Goal: Task Accomplishment & Management: Manage account settings

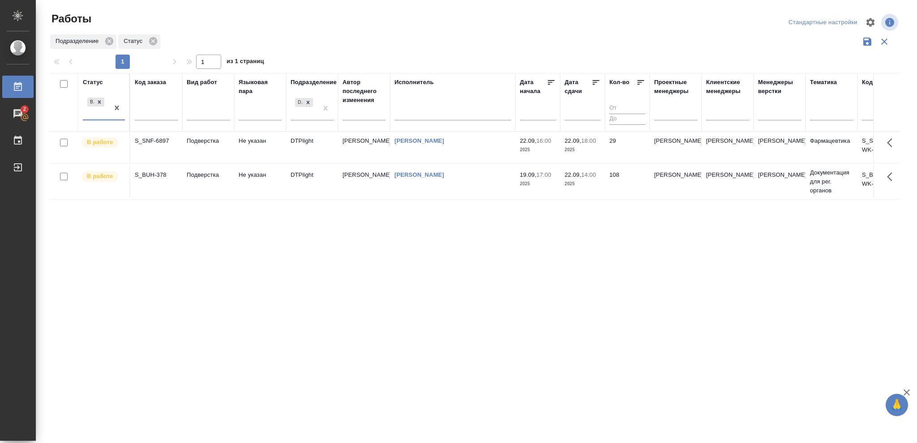
click at [586, 148] on p "2025" at bounding box center [583, 150] width 36 height 9
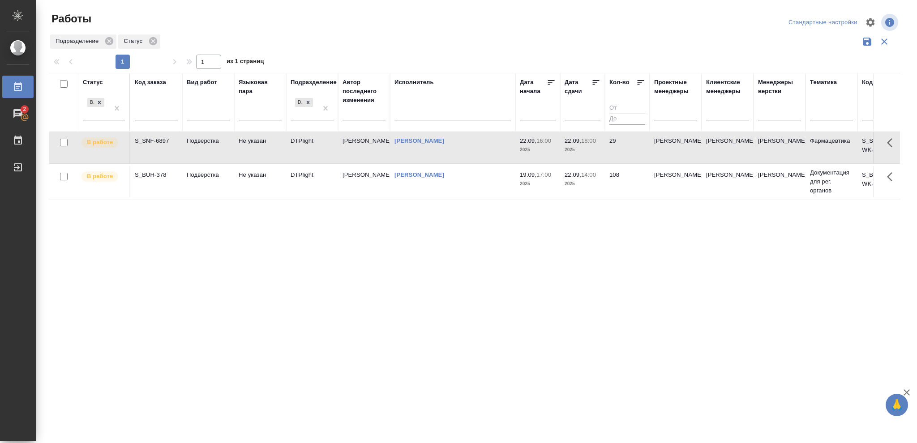
click at [586, 148] on p "2025" at bounding box center [583, 150] width 36 height 9
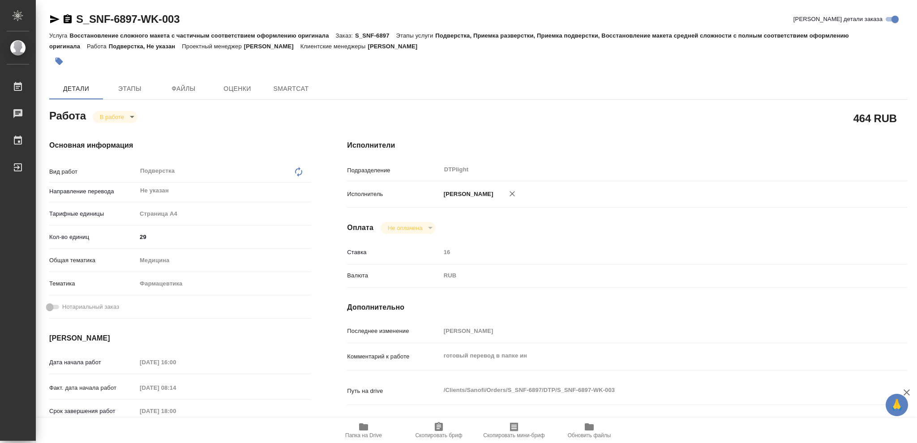
type textarea "x"
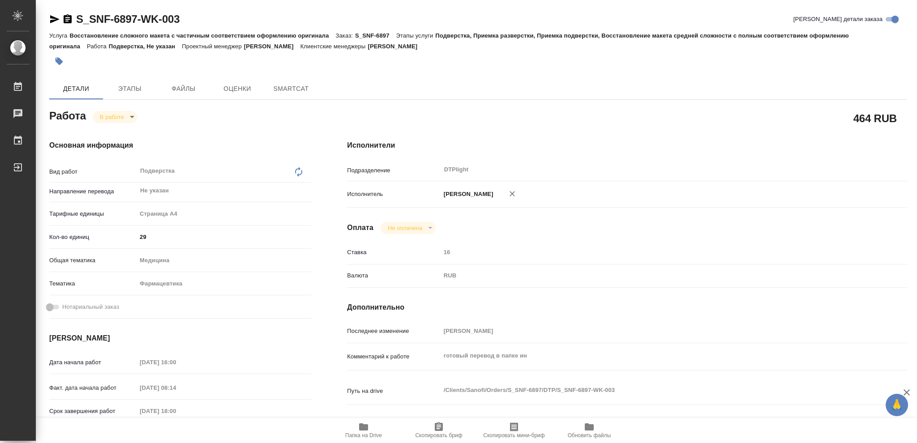
type textarea "x"
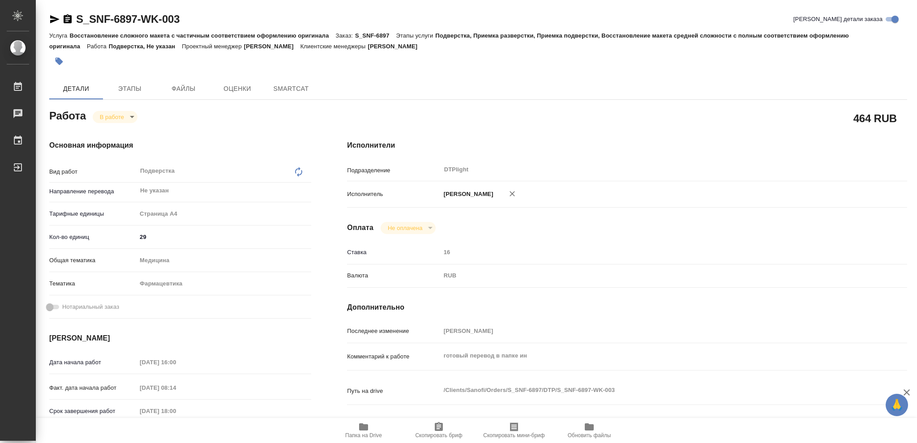
type textarea "x"
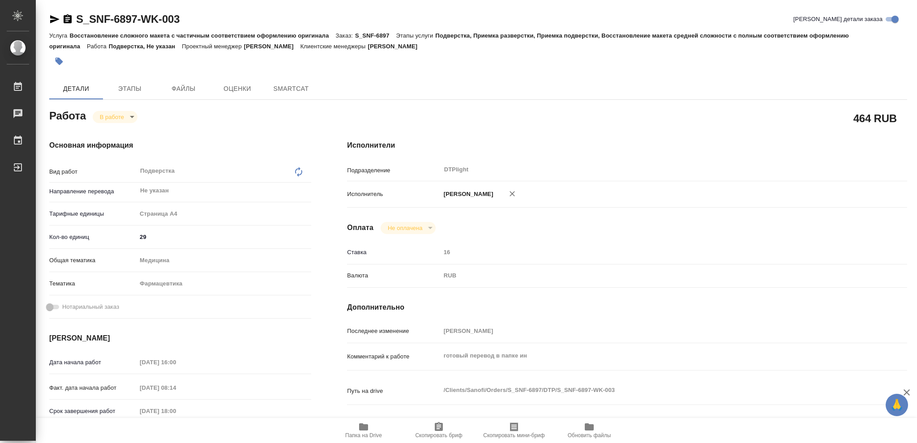
type textarea "x"
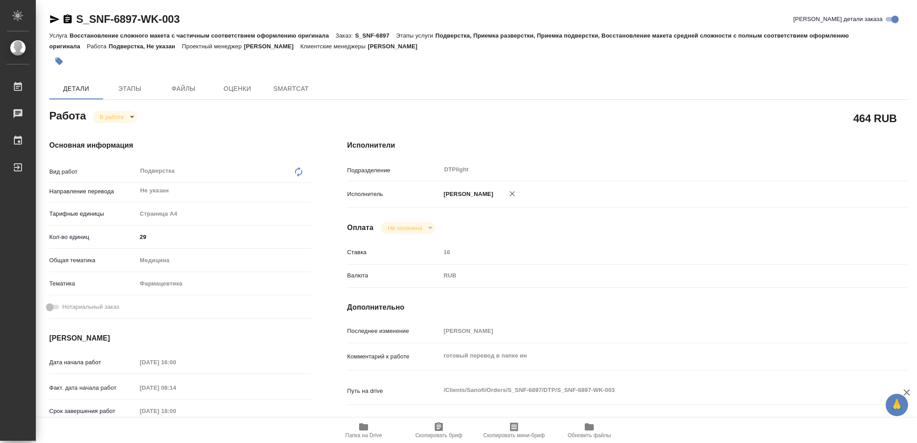
type textarea "x"
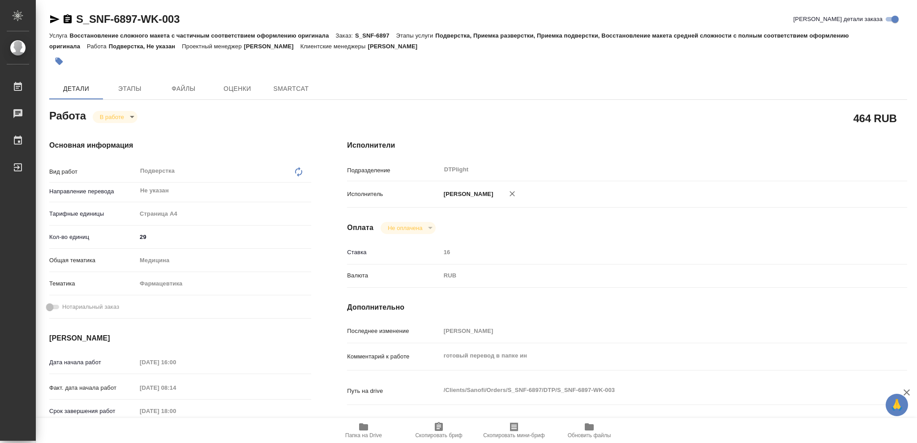
type textarea "x"
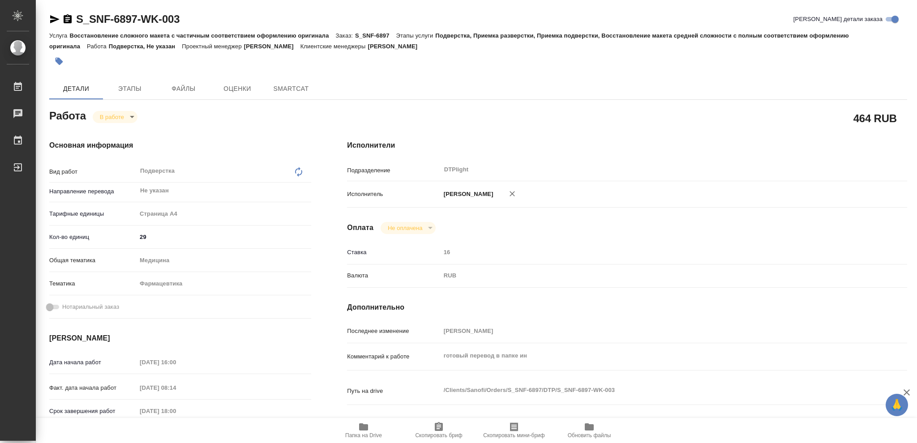
type textarea "x"
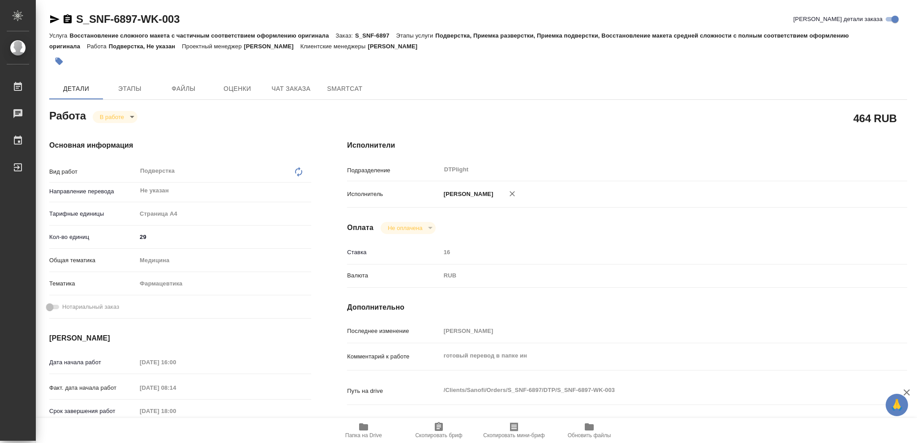
click at [360, 428] on icon "button" at bounding box center [363, 427] width 9 height 7
type textarea "x"
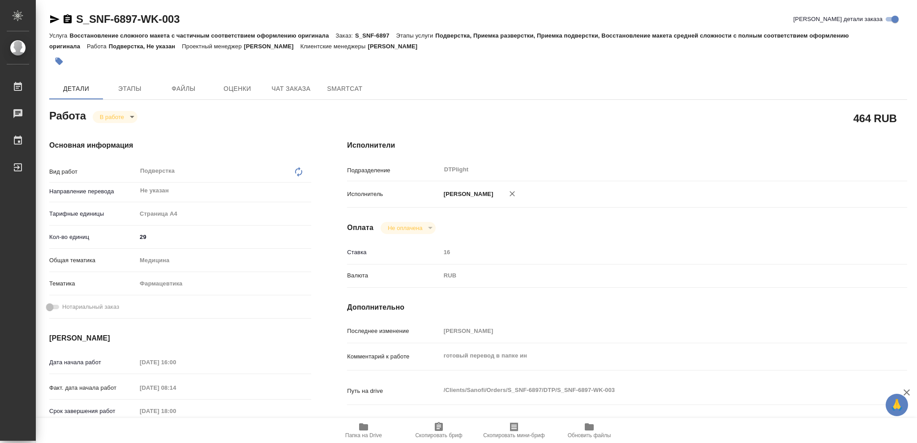
type textarea "x"
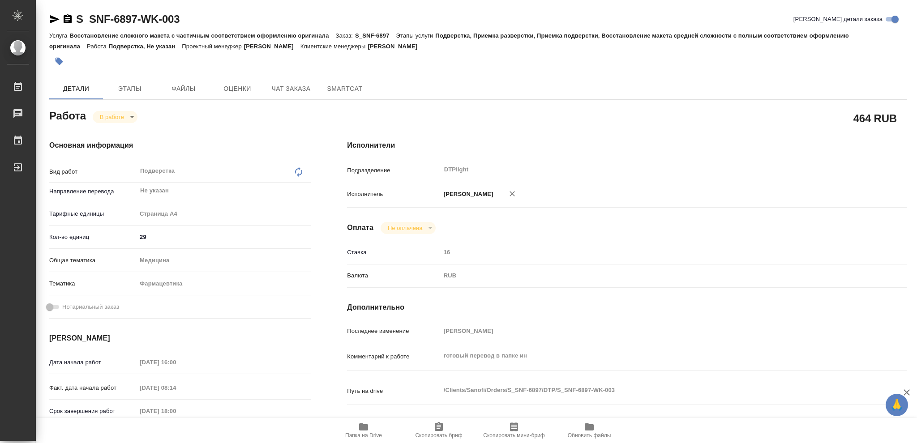
type textarea "x"
click at [68, 16] on icon "button" at bounding box center [68, 18] width 8 height 9
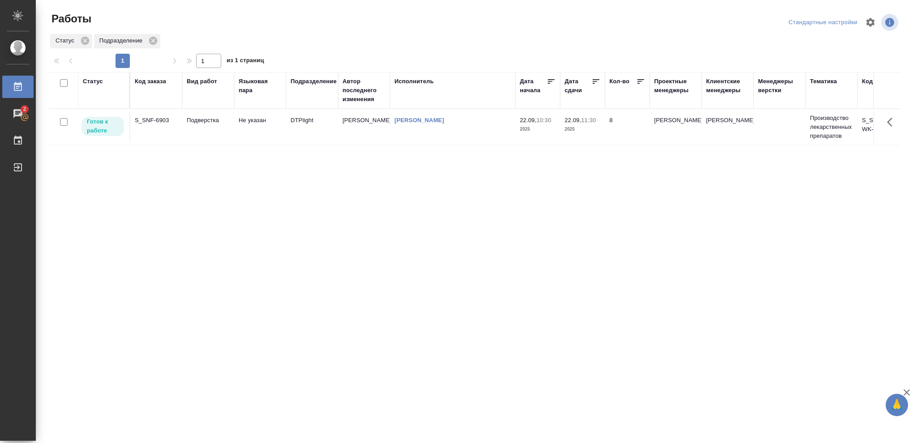
click at [85, 81] on div "Статус" at bounding box center [93, 81] width 20 height 9
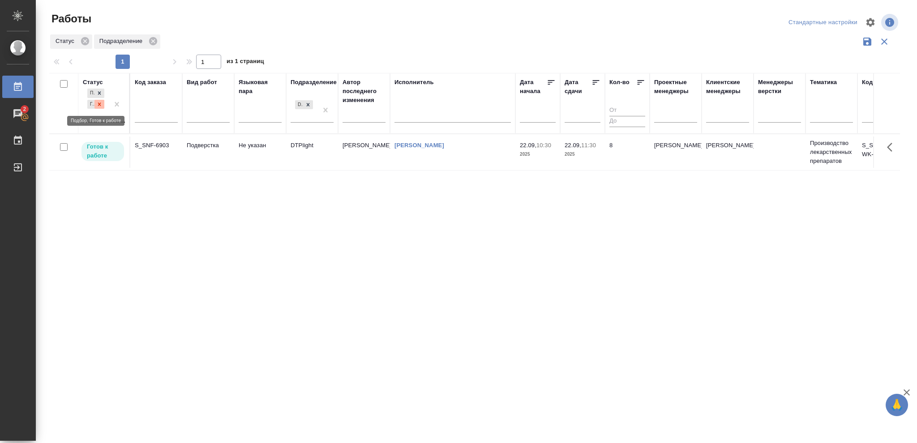
click at [99, 106] on icon at bounding box center [99, 104] width 6 height 6
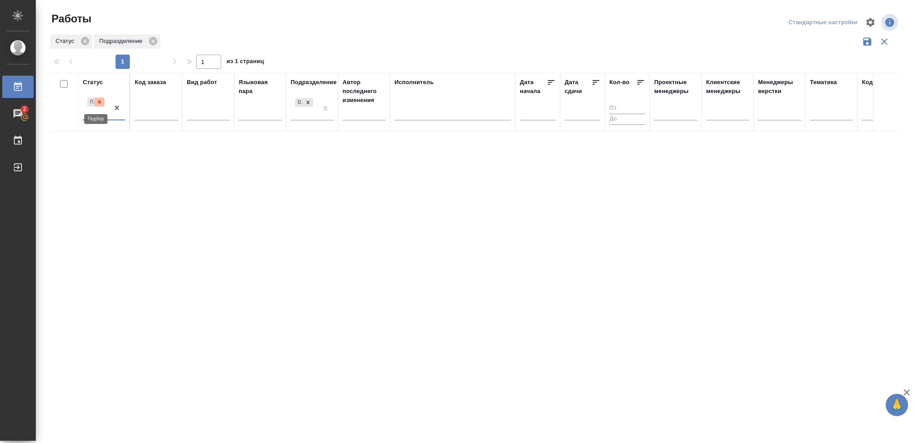
click at [100, 102] on icon at bounding box center [99, 102] width 6 height 6
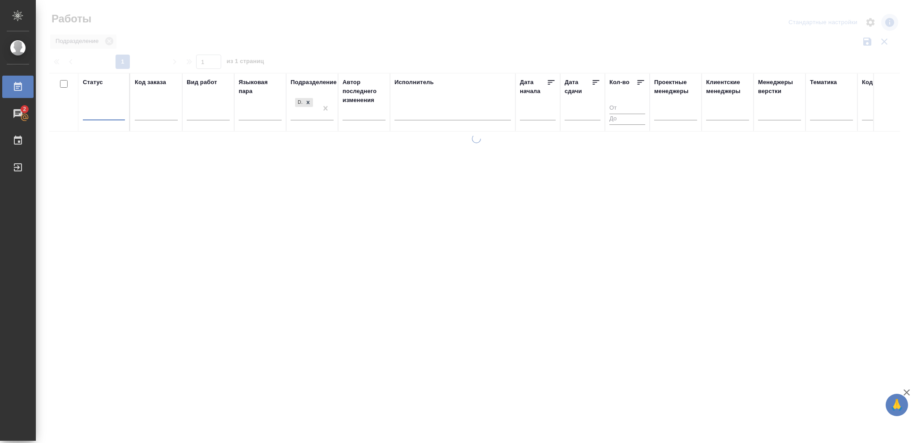
click at [96, 112] on div at bounding box center [104, 111] width 42 height 13
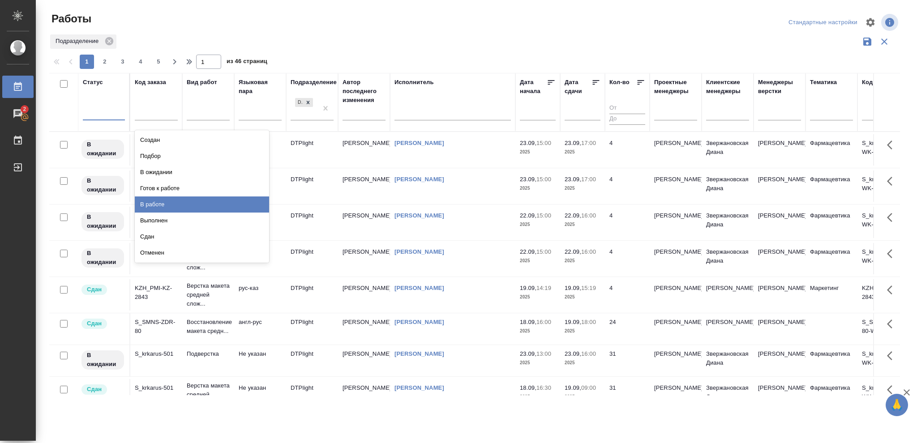
click at [155, 206] on div "В работе" at bounding box center [202, 205] width 134 height 16
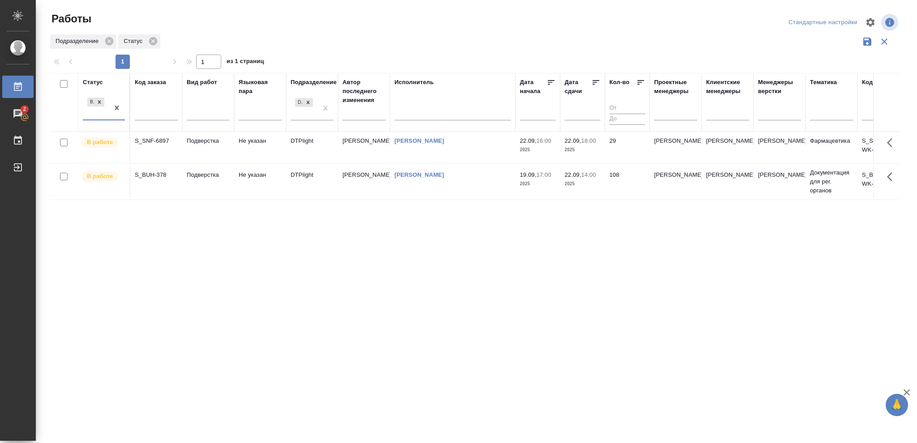
click at [592, 150] on p "2025" at bounding box center [583, 150] width 36 height 9
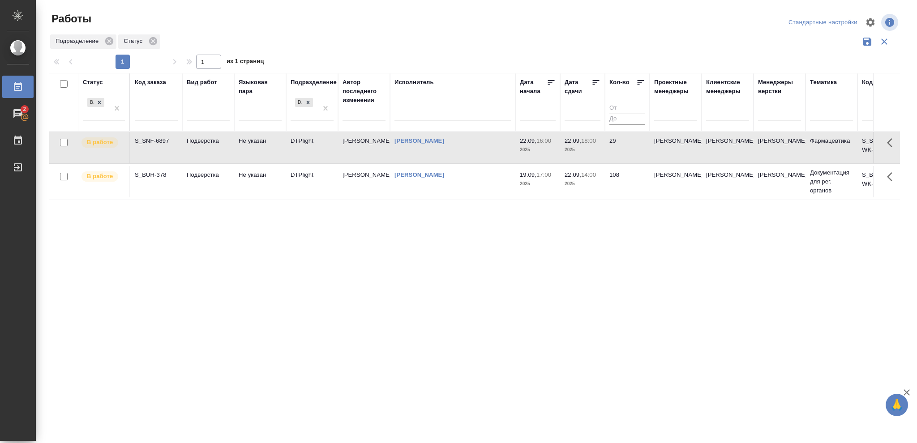
click at [592, 150] on p "2025" at bounding box center [583, 150] width 36 height 9
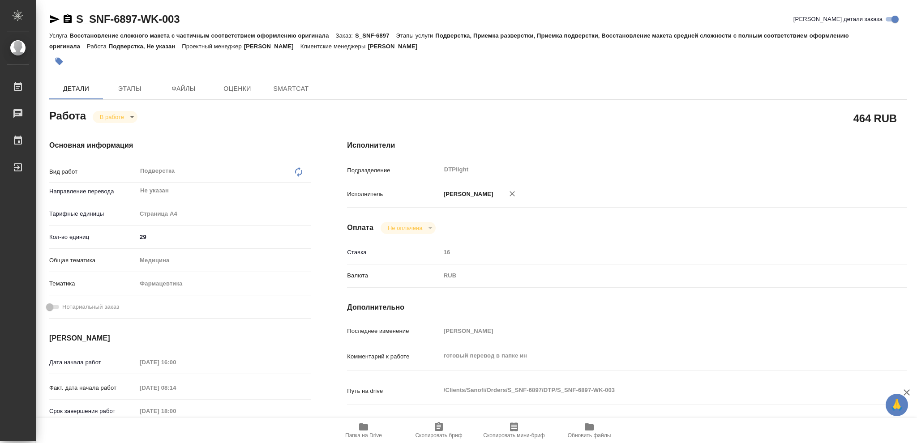
type textarea "x"
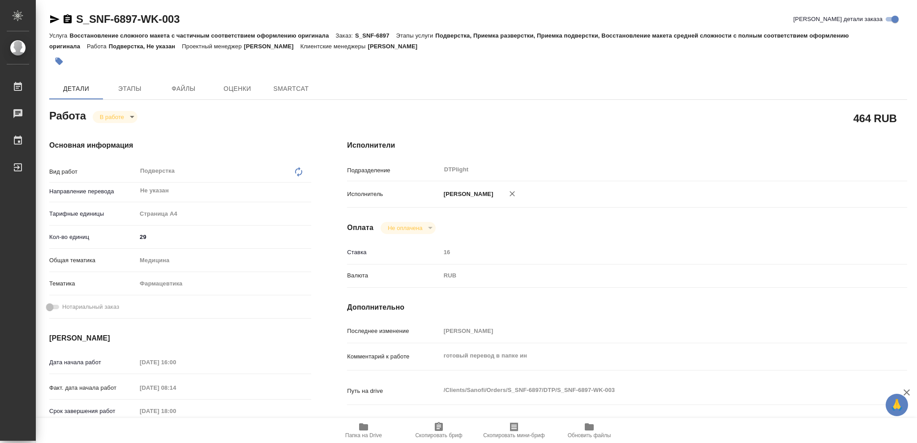
type textarea "x"
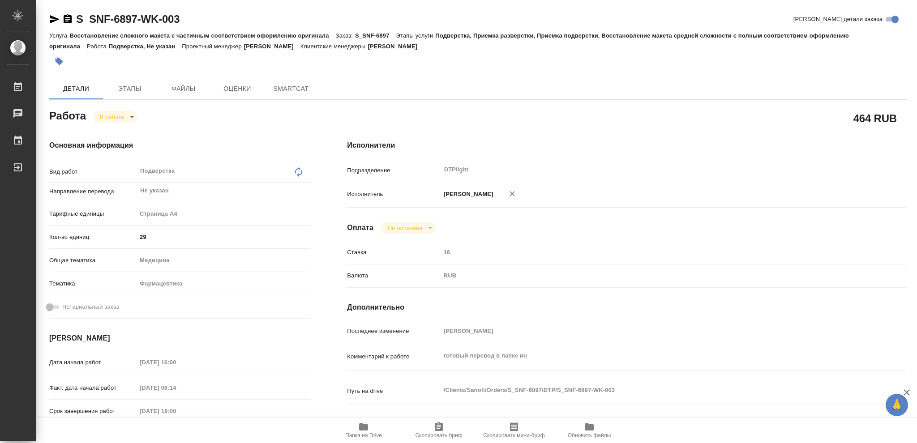
type textarea "x"
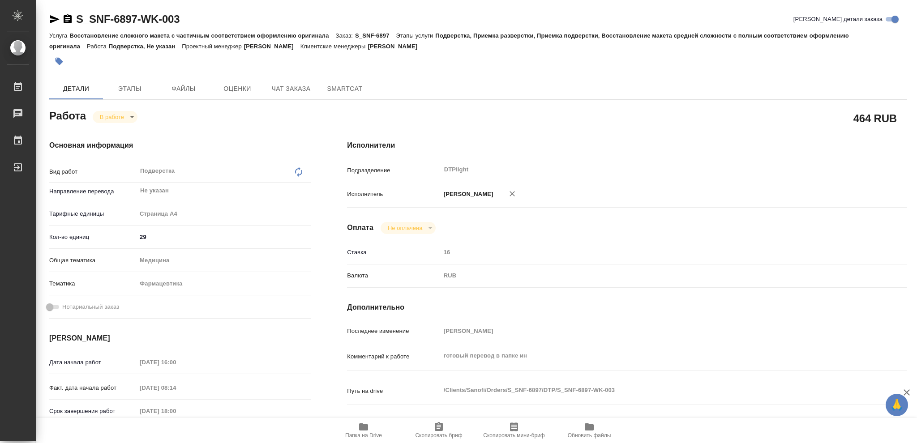
click at [367, 428] on icon "button" at bounding box center [363, 427] width 9 height 7
type textarea "x"
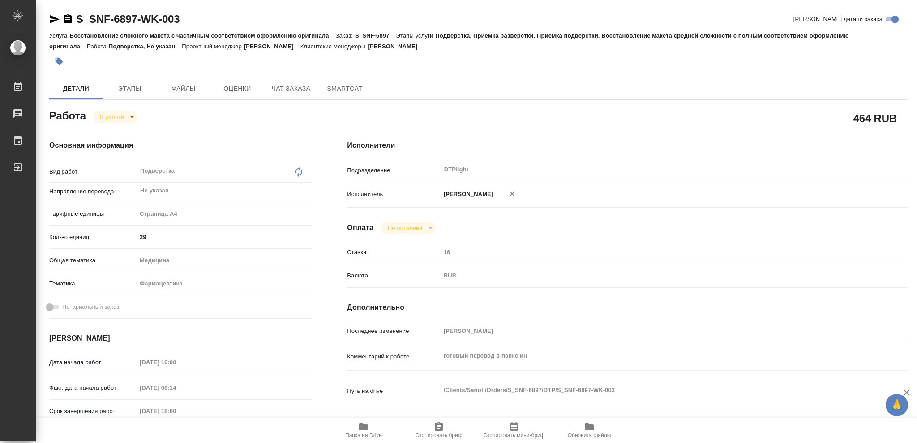
type textarea "x"
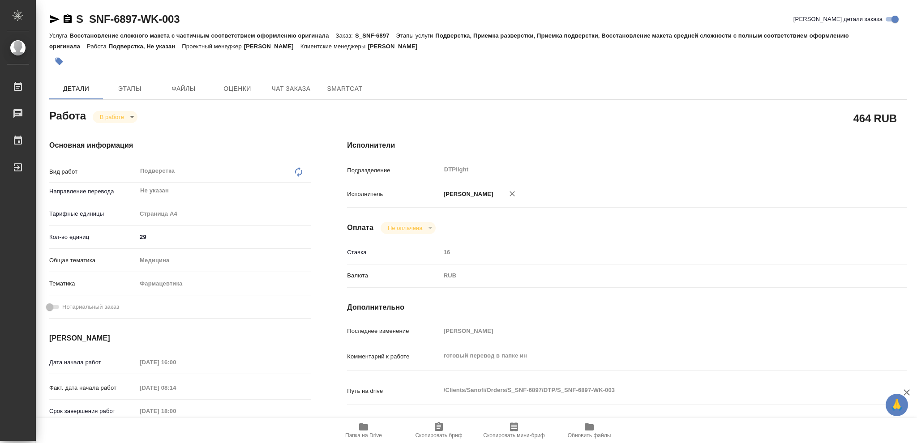
type textarea "x"
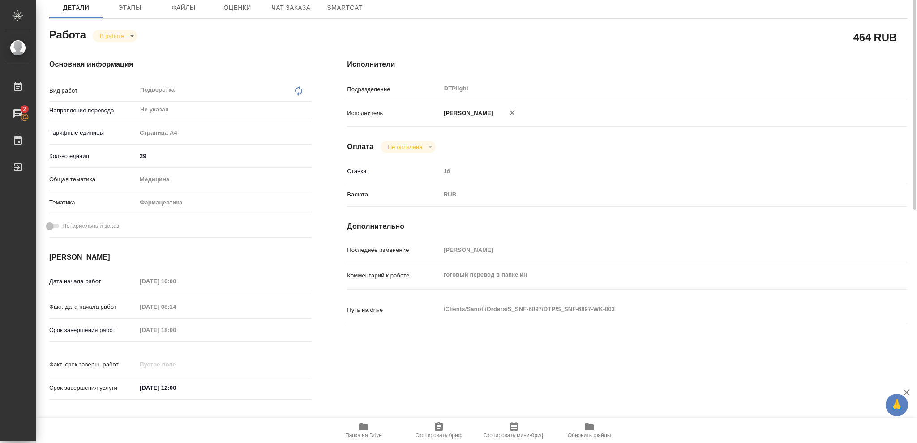
scroll to position [21, 0]
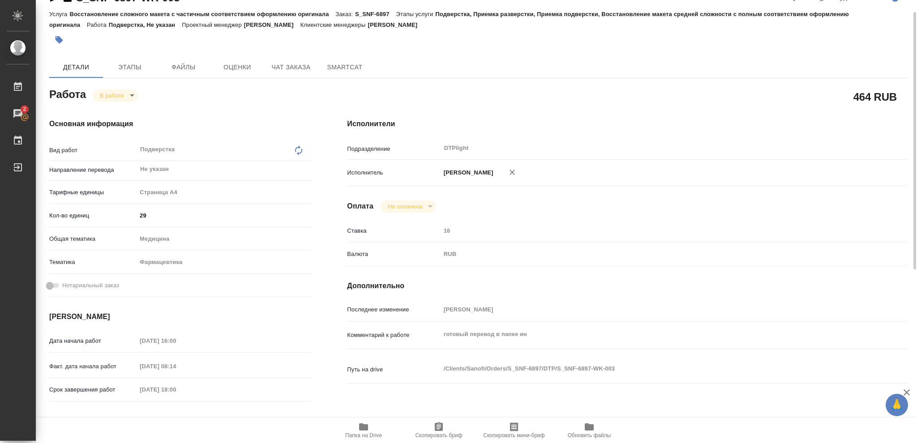
click at [133, 94] on body "🙏 .cls-1 fill:#fff; AWATERA Vasileva Olga Работы 2 Чаты График Выйти S_SNF-6897…" at bounding box center [458, 221] width 917 height 443
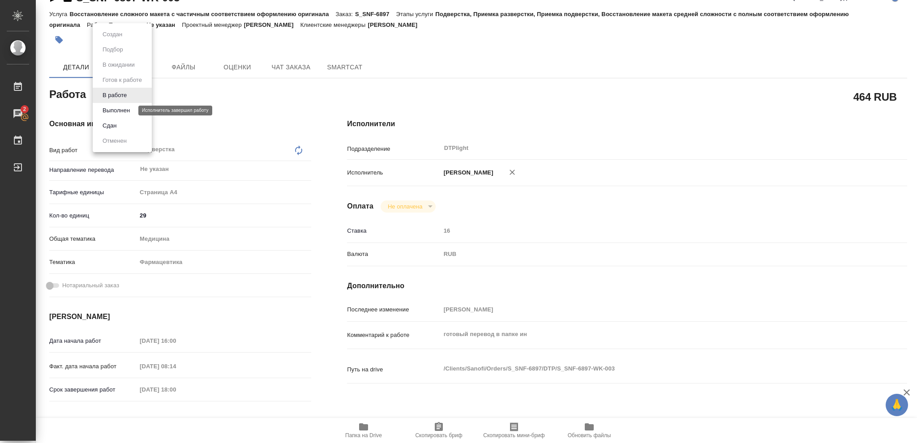
click at [124, 111] on button "Выполнен" at bounding box center [116, 111] width 33 height 10
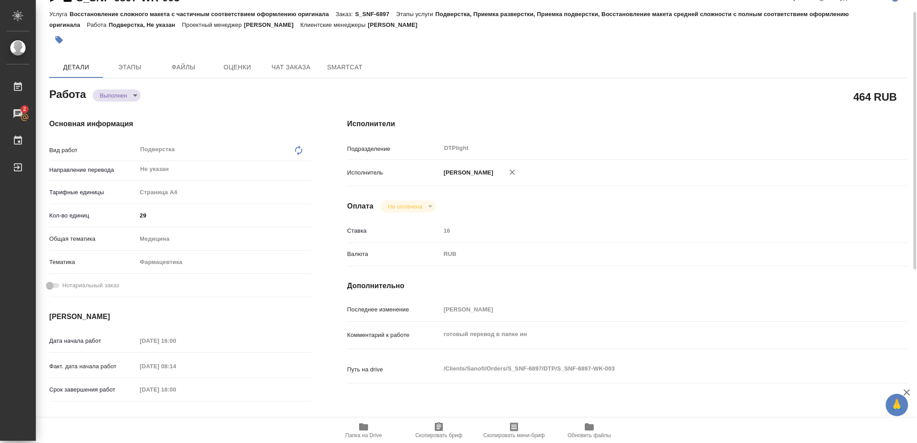
type textarea "x"
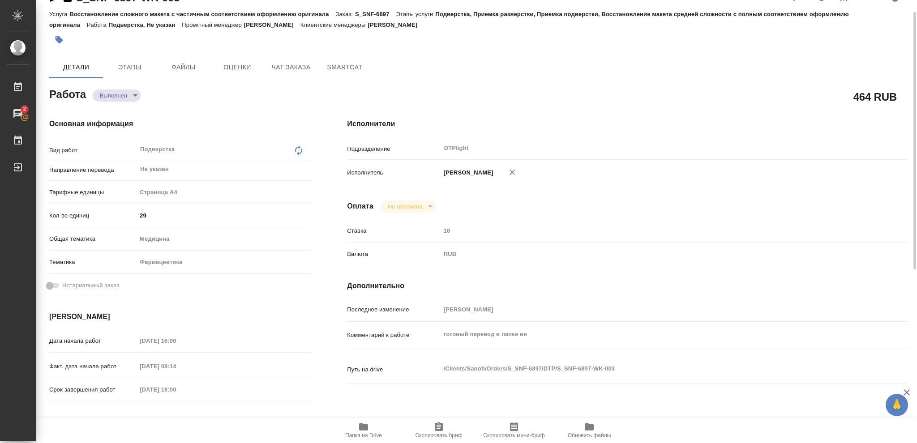
type textarea "x"
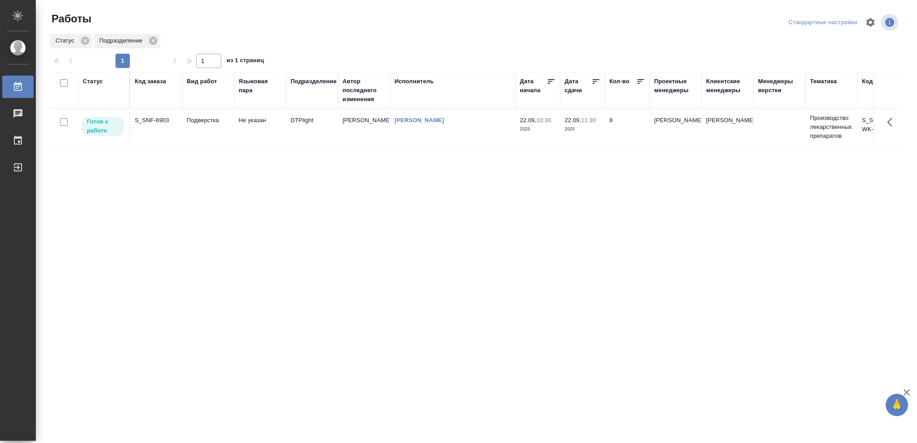
click at [593, 129] on p "2025" at bounding box center [583, 129] width 36 height 9
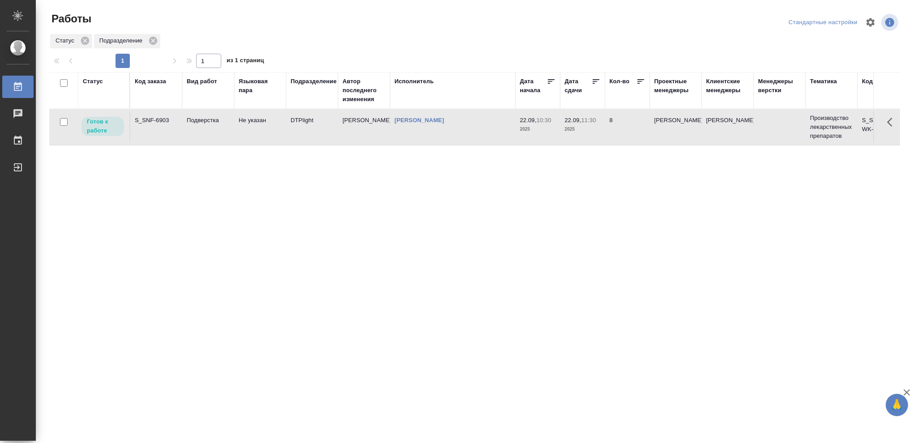
click at [593, 129] on p "2025" at bounding box center [583, 129] width 36 height 9
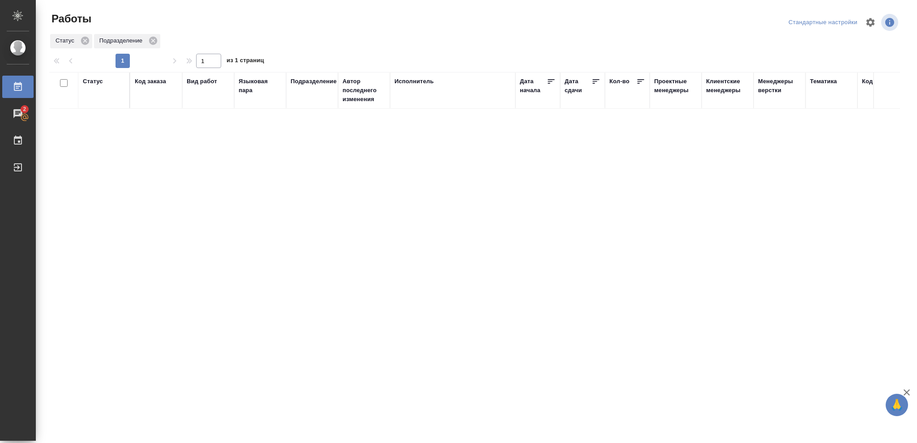
click at [95, 82] on div "Статус" at bounding box center [93, 81] width 20 height 9
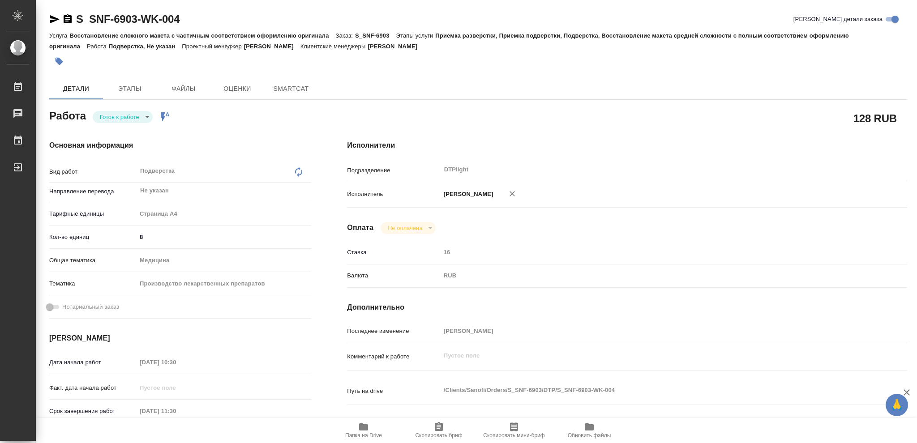
type textarea "x"
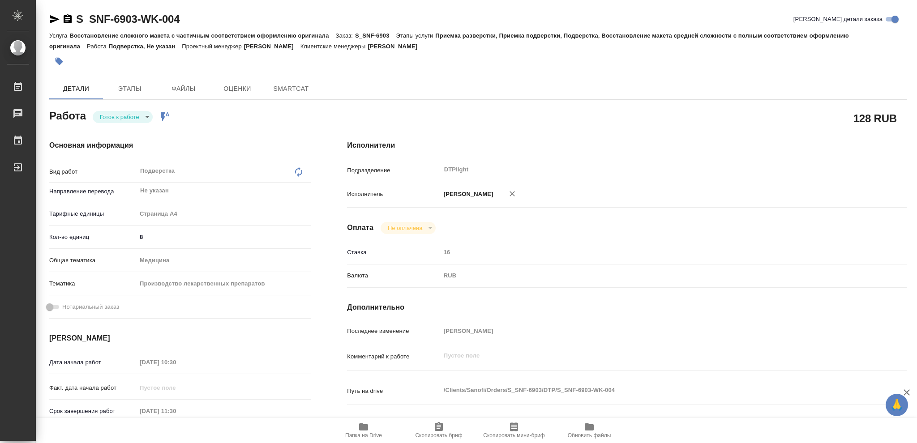
type textarea "x"
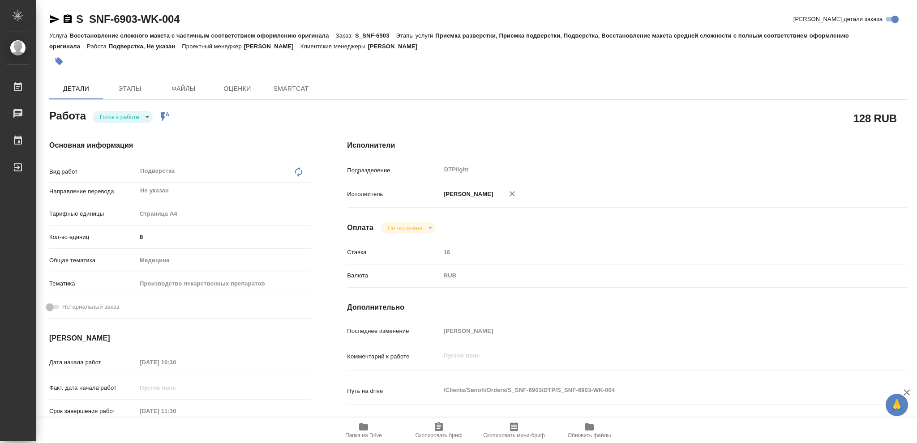
type textarea "x"
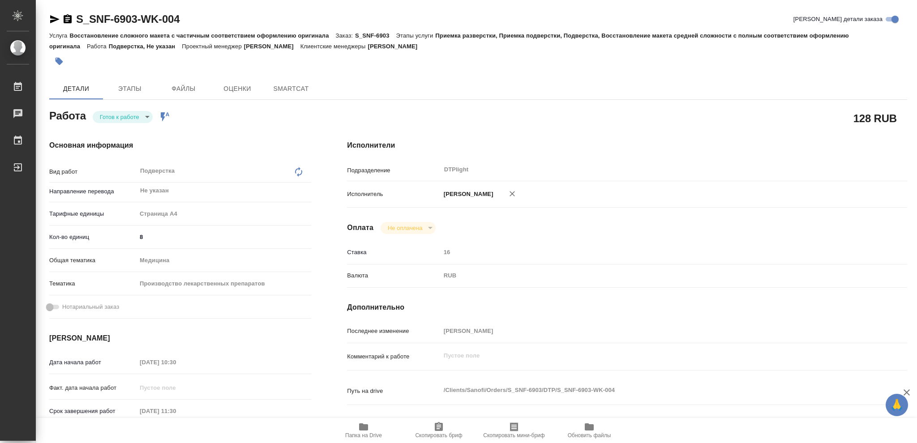
type textarea "x"
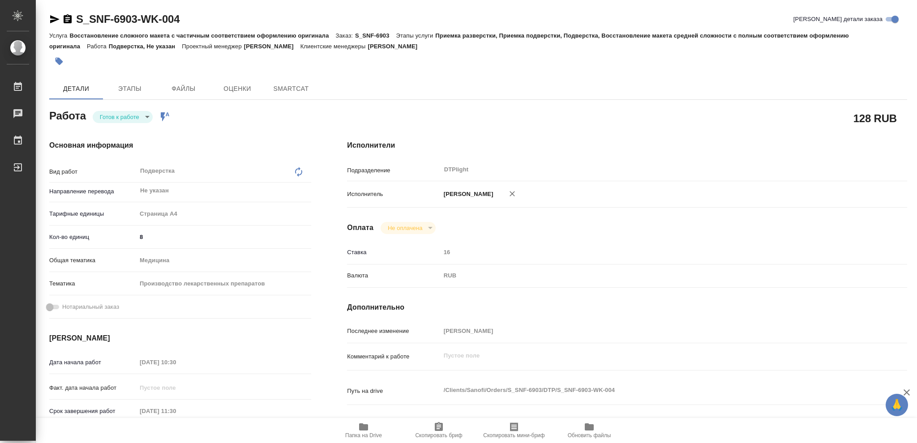
type textarea "x"
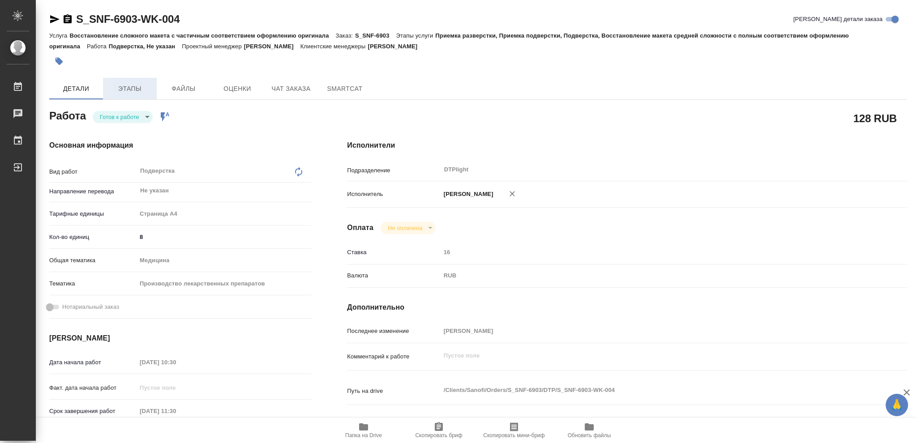
type textarea "x"
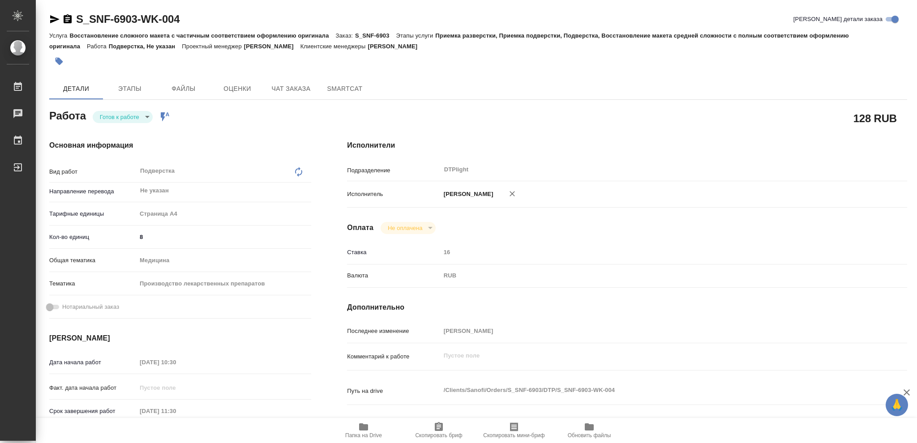
type textarea "x"
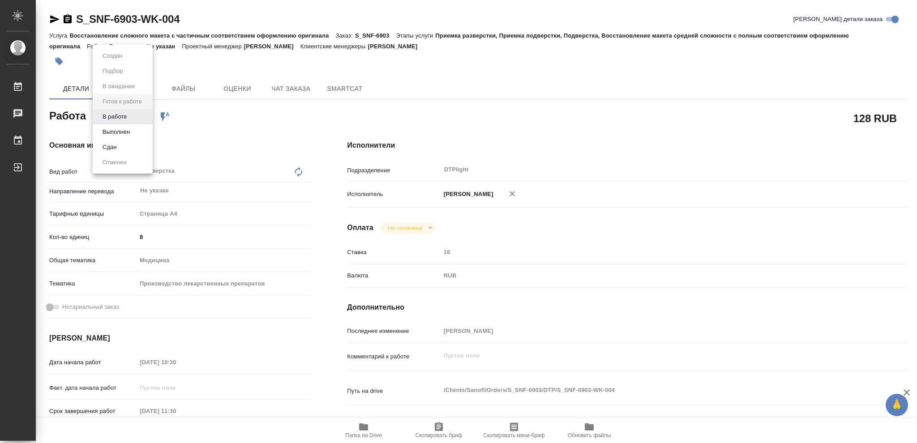
click at [146, 117] on body "🙏 .cls-1 fill:#fff; AWATERA [PERSON_NAME] Чаты График Выйти S_SNF-6903-WK-004 К…" at bounding box center [458, 221] width 917 height 443
click at [122, 116] on button "В работе" at bounding box center [115, 117] width 30 height 10
type textarea "x"
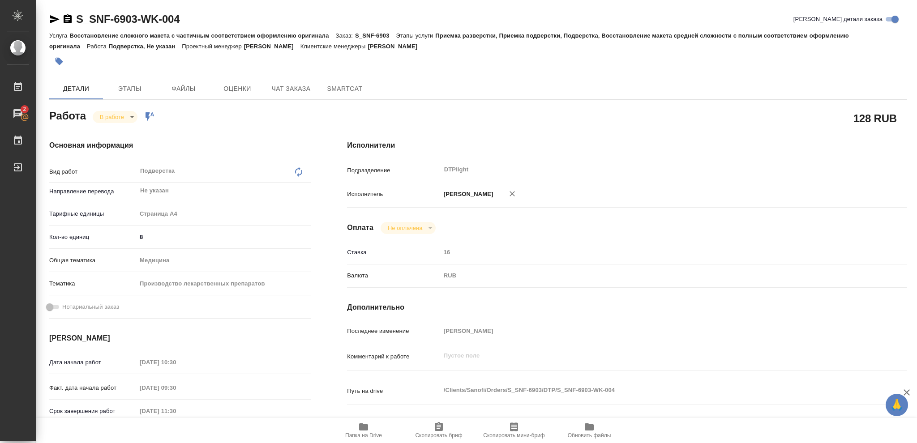
type textarea "x"
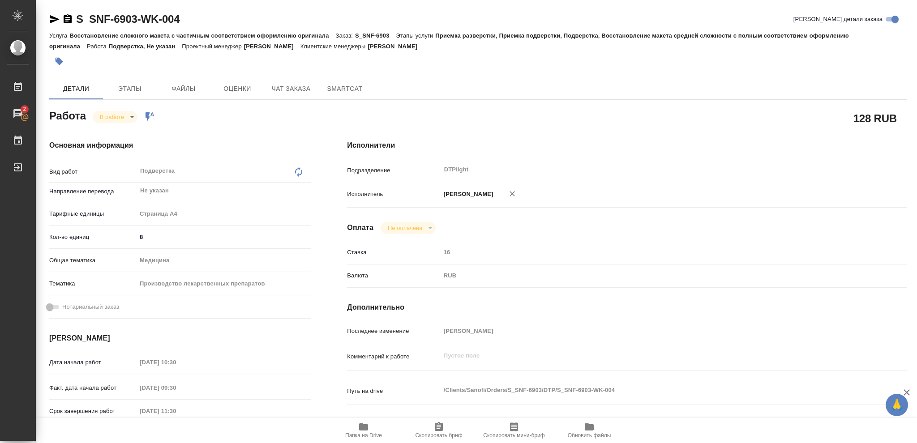
type textarea "x"
click at [280, 359] on div "[DATE] 10:30" at bounding box center [224, 362] width 175 height 13
click at [364, 427] on icon "button" at bounding box center [363, 427] width 9 height 7
click at [361, 425] on icon "button" at bounding box center [363, 427] width 9 height 7
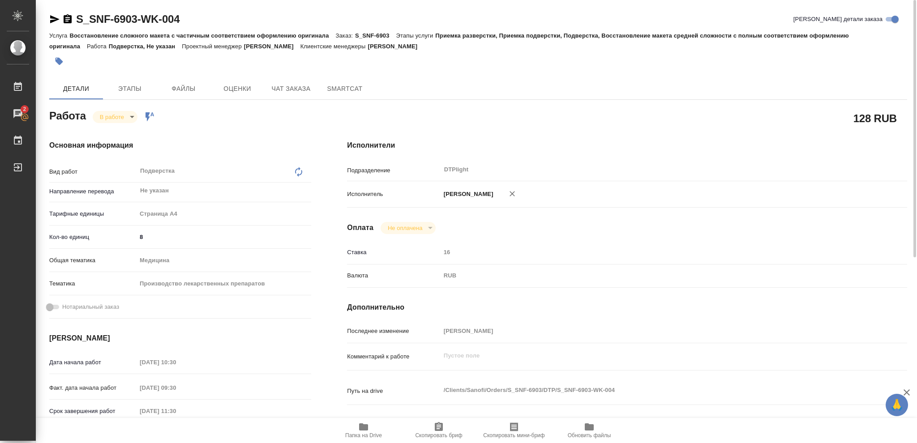
click at [132, 116] on body "🙏 .cls-1 fill:#fff; AWATERA Vasileva Olga Работы 2 Чаты График Выйти S_SNF-6903…" at bounding box center [458, 221] width 917 height 443
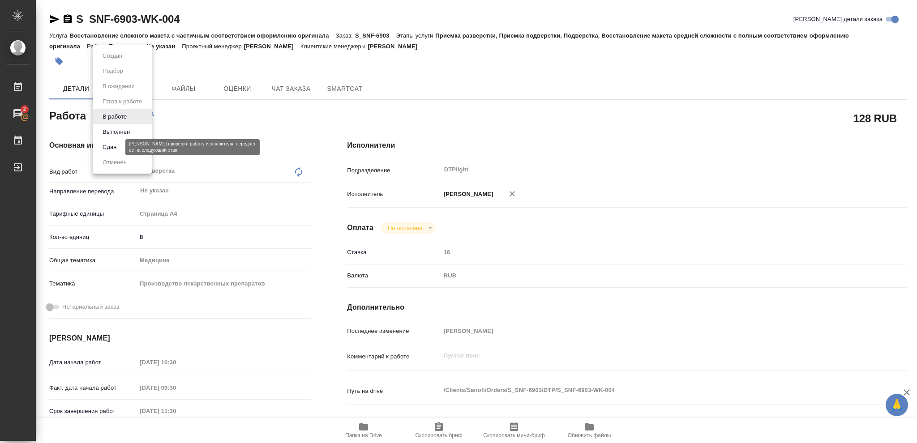
click at [113, 143] on button "Сдан" at bounding box center [109, 147] width 19 height 10
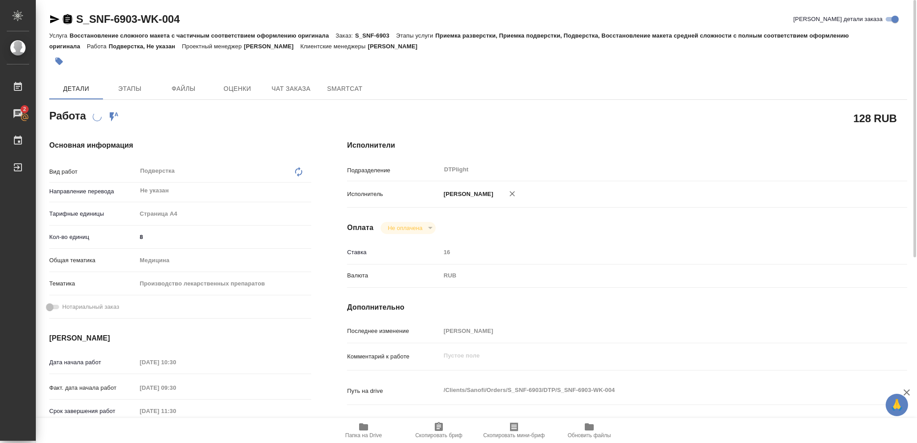
drag, startPoint x: 65, startPoint y: 20, endPoint x: 79, endPoint y: 53, distance: 35.8
click at [65, 19] on icon "button" at bounding box center [67, 19] width 11 height 11
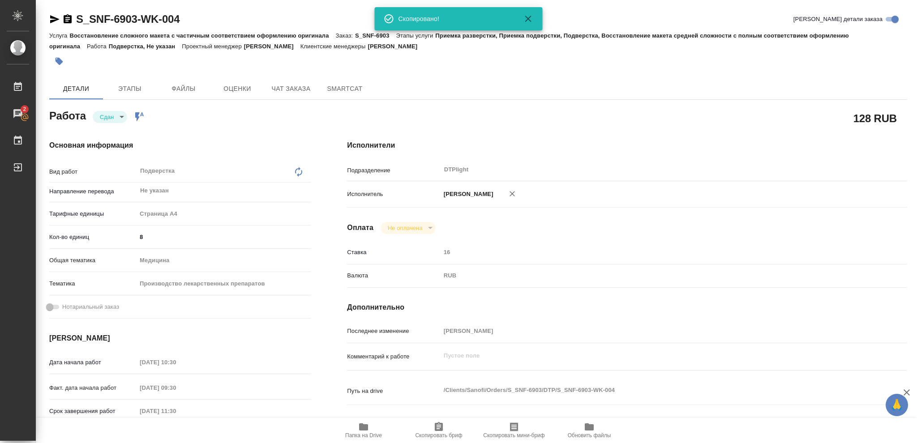
type textarea "x"
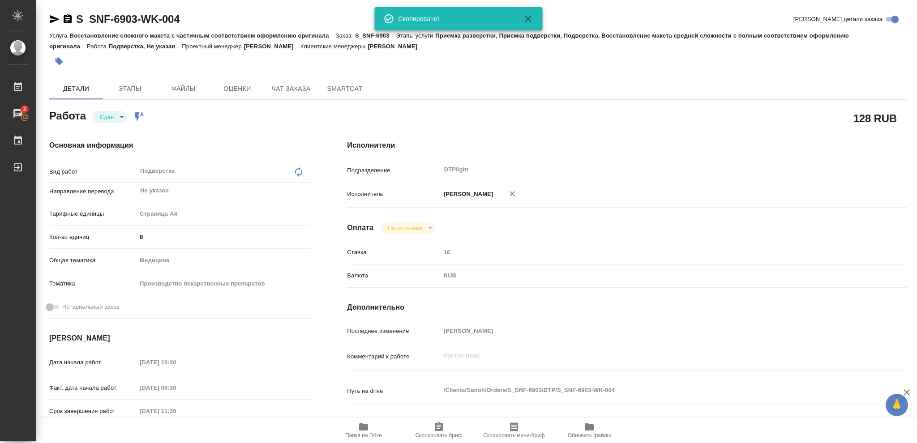
type textarea "x"
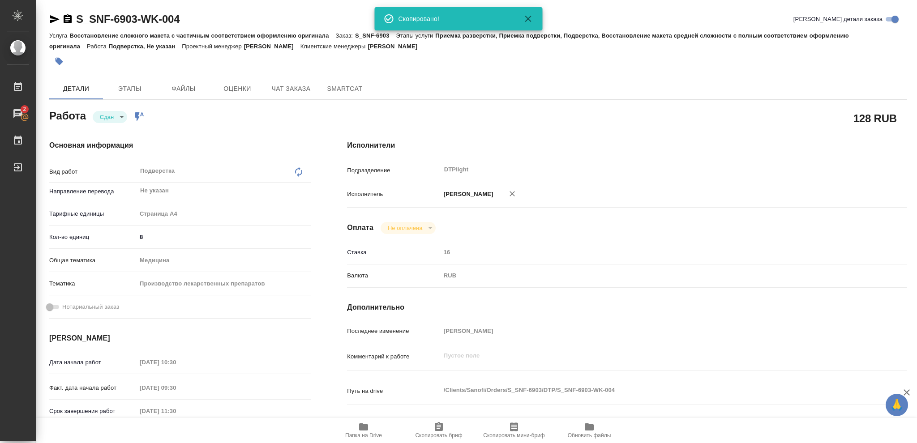
type textarea "x"
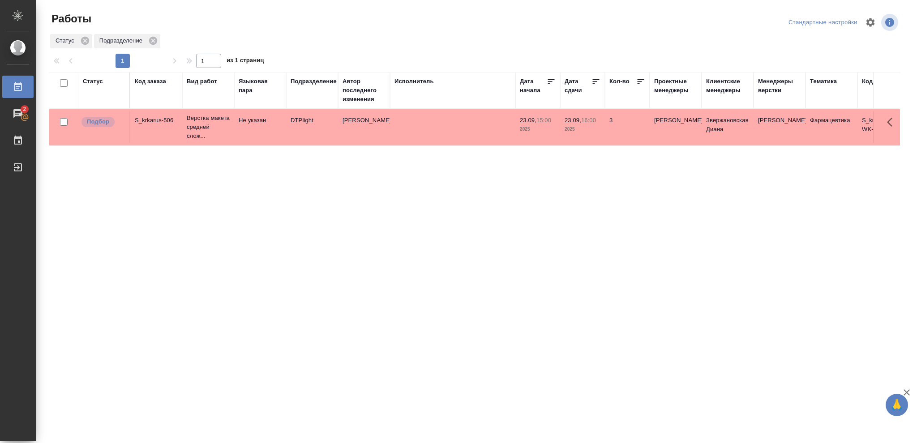
click at [95, 81] on div "Статус" at bounding box center [93, 81] width 20 height 9
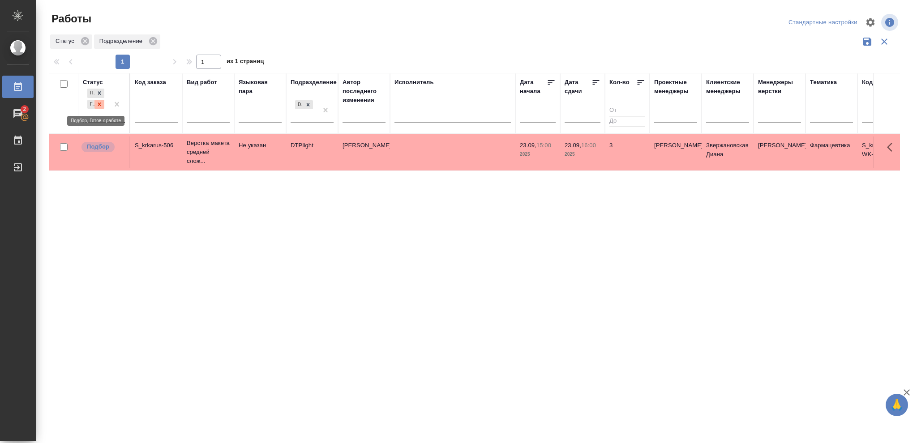
click at [98, 105] on icon at bounding box center [99, 104] width 3 height 3
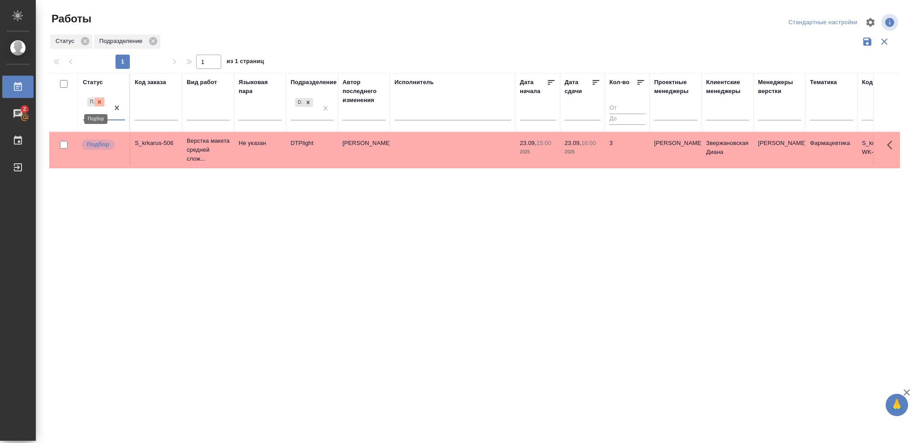
click at [99, 103] on icon at bounding box center [99, 101] width 3 height 3
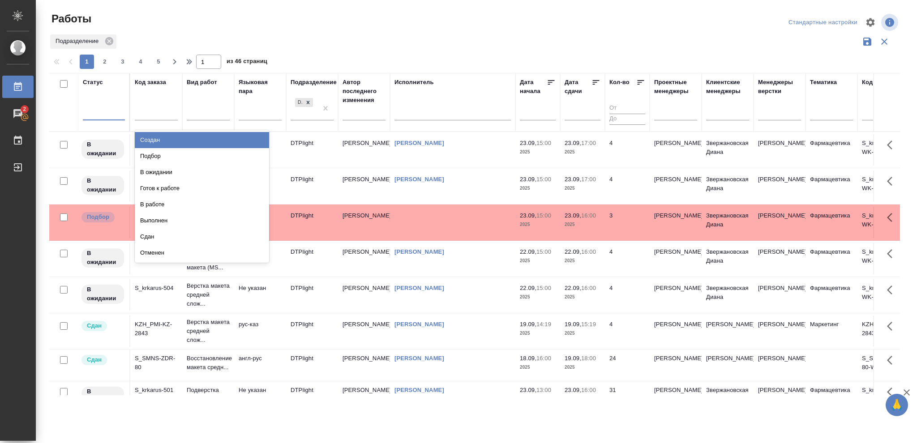
click at [101, 112] on div at bounding box center [104, 111] width 42 height 13
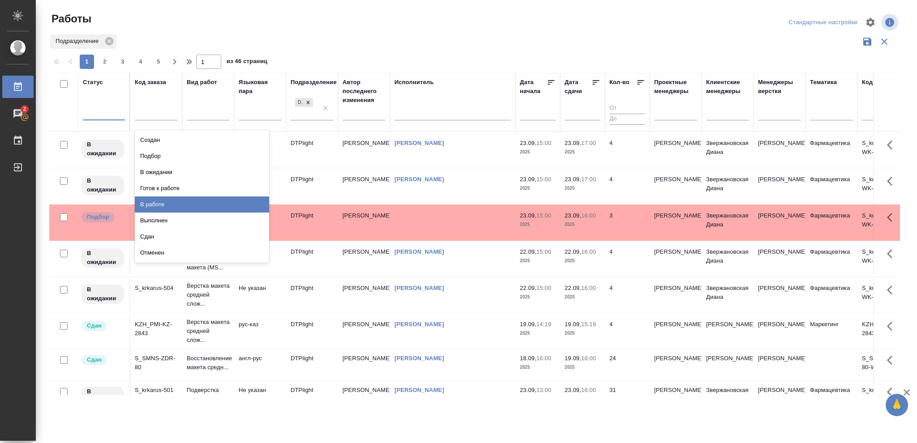
click at [166, 205] on div "В работе" at bounding box center [202, 205] width 134 height 16
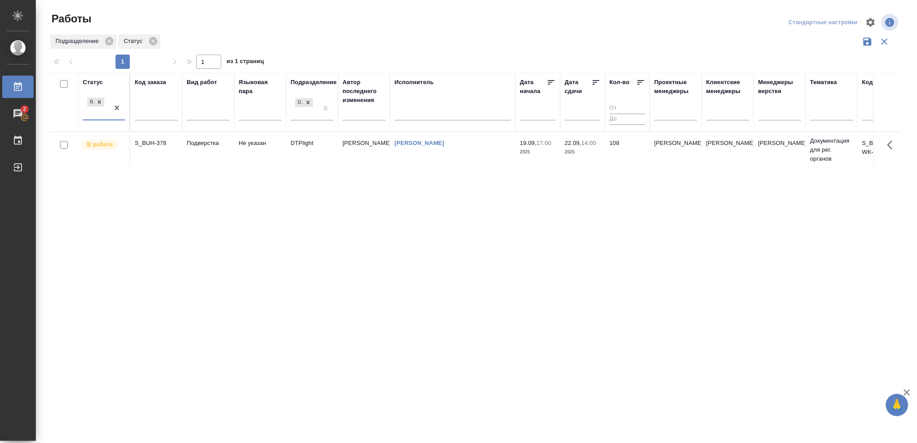
click at [592, 155] on p "2025" at bounding box center [583, 152] width 36 height 9
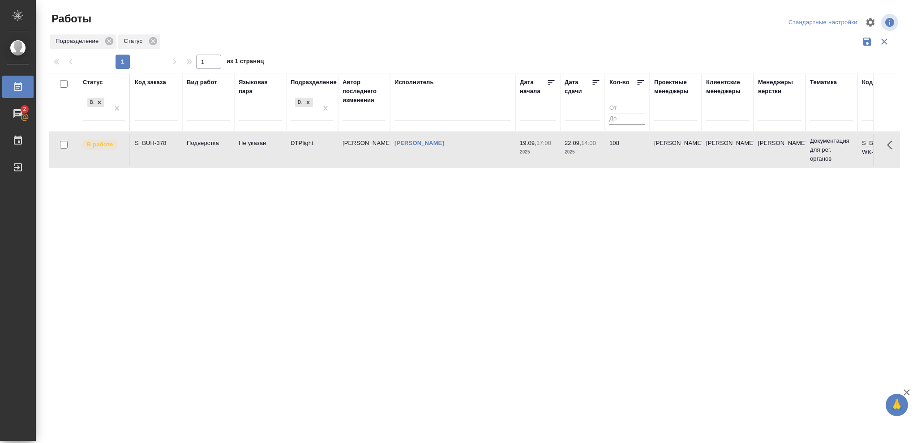
click at [592, 156] on p "2025" at bounding box center [583, 152] width 36 height 9
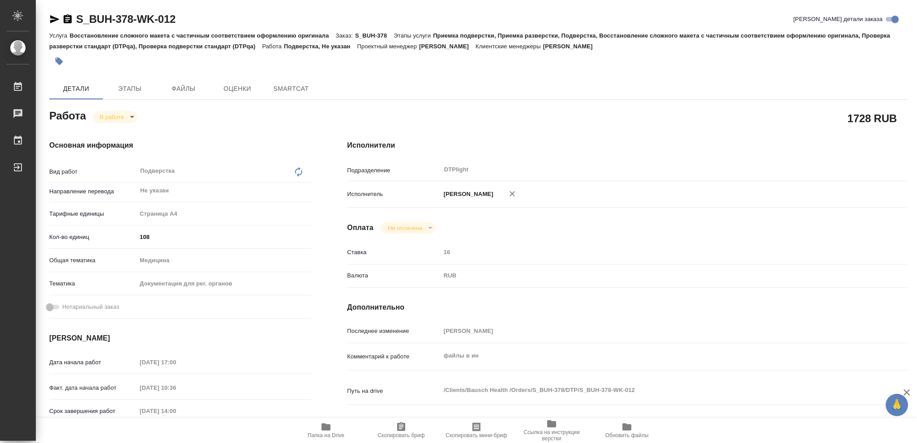
type textarea "x"
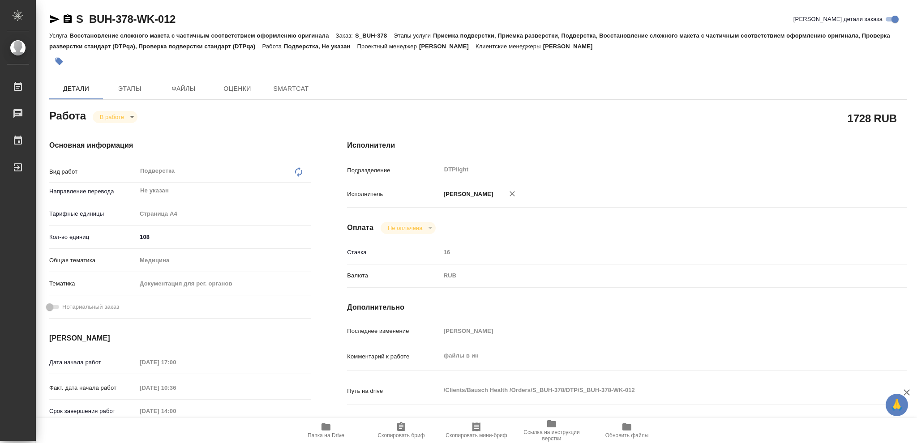
type textarea "x"
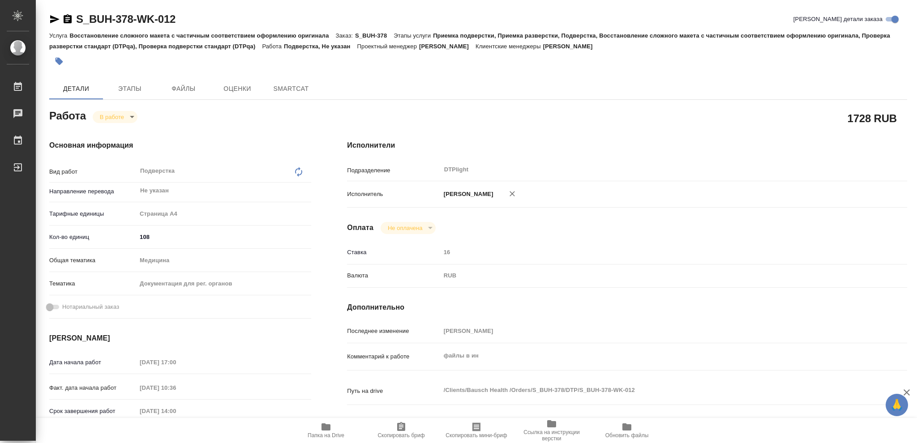
type textarea "x"
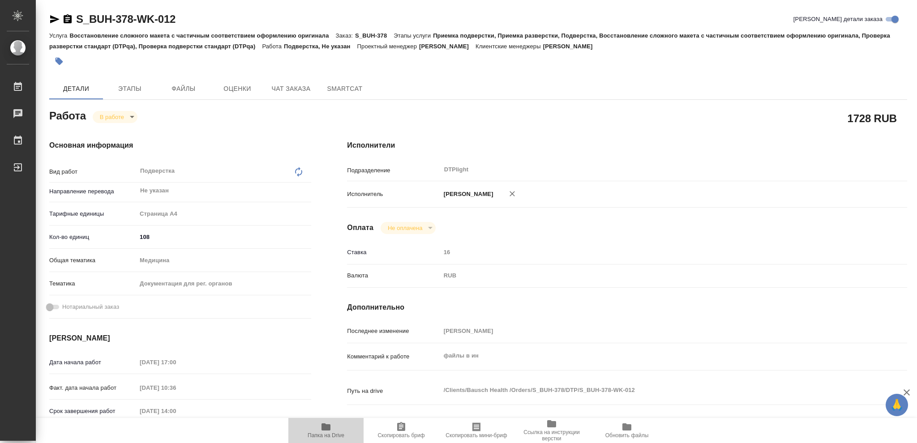
click at [324, 427] on icon "button" at bounding box center [326, 427] width 9 height 7
type textarea "x"
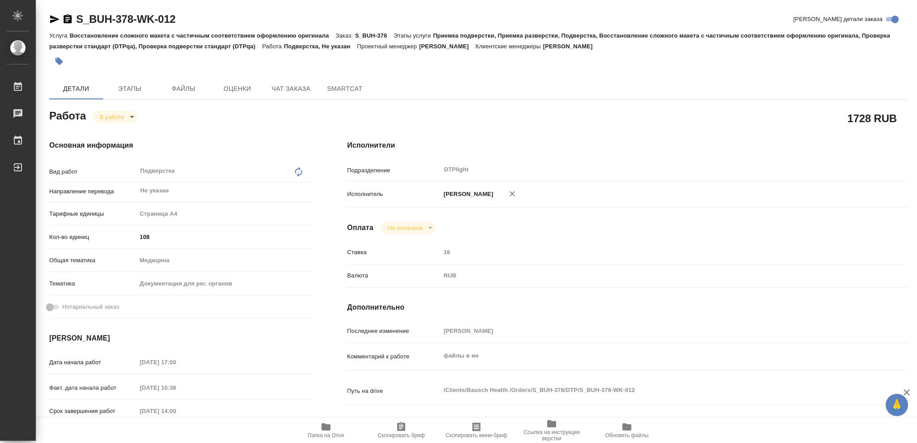
type textarea "x"
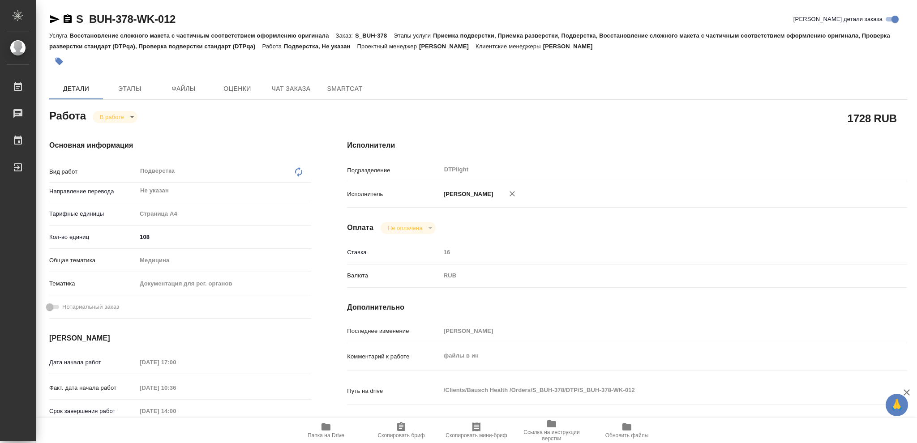
type textarea "x"
click at [68, 20] on icon "button" at bounding box center [68, 18] width 8 height 9
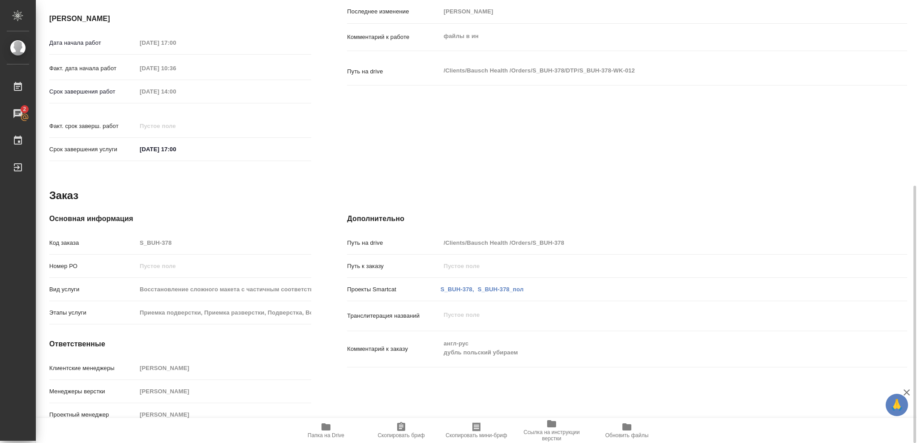
scroll to position [21, 0]
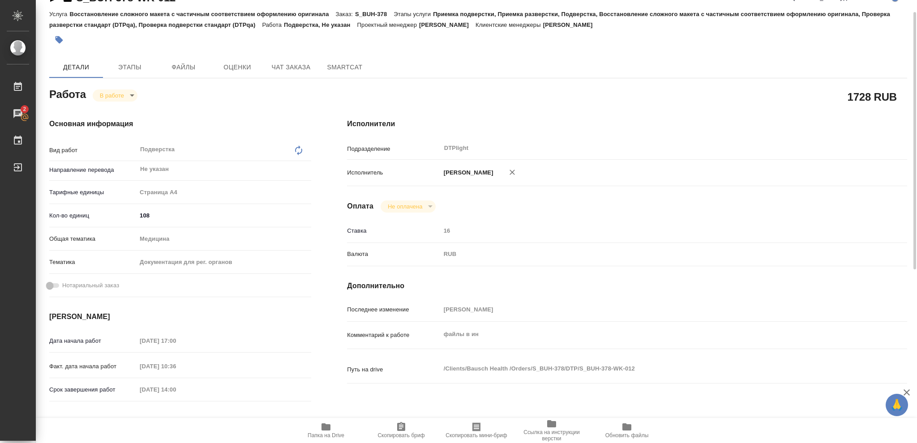
click at [132, 92] on body "🙏 .cls-1 fill:#fff; AWATERA Vasileva Olga Работы 2 Чаты График Выйти S_BUH-378-…" at bounding box center [458, 221] width 917 height 443
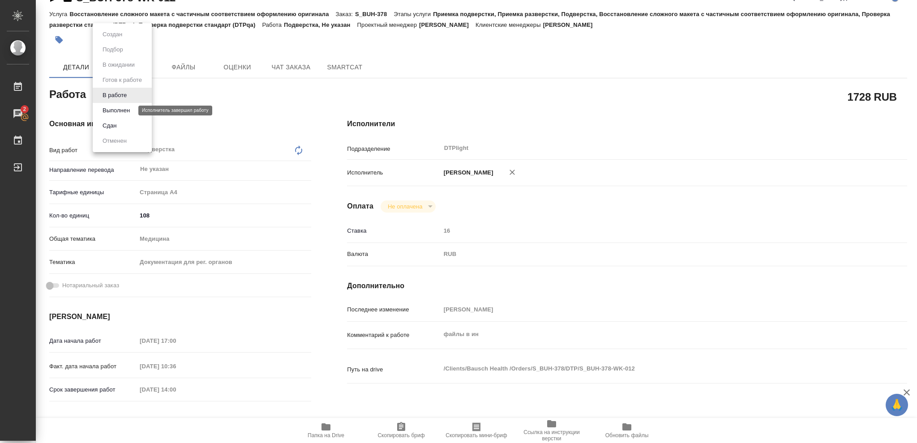
click at [127, 107] on button "Выполнен" at bounding box center [116, 111] width 33 height 10
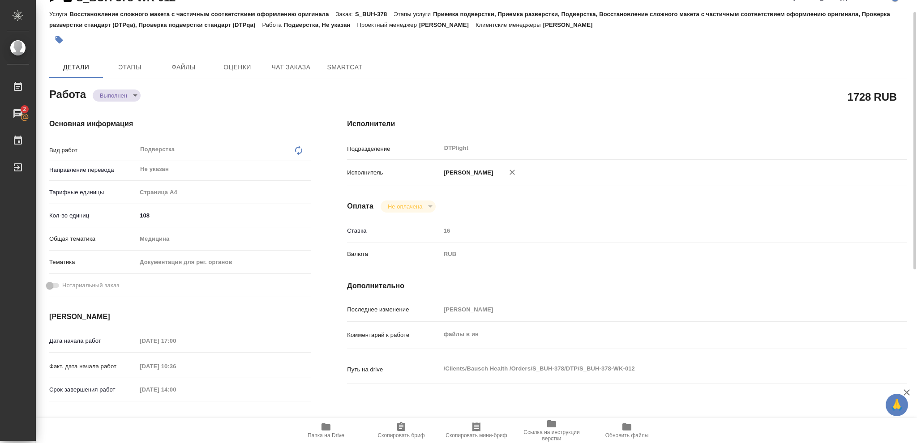
type textarea "x"
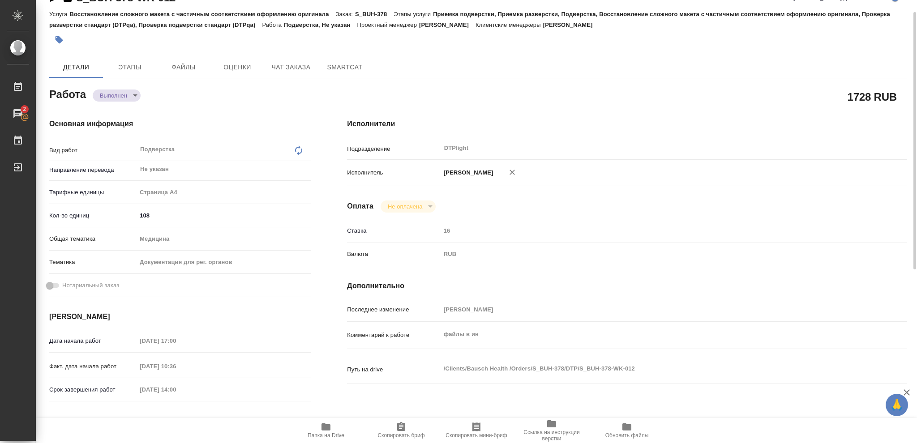
type textarea "x"
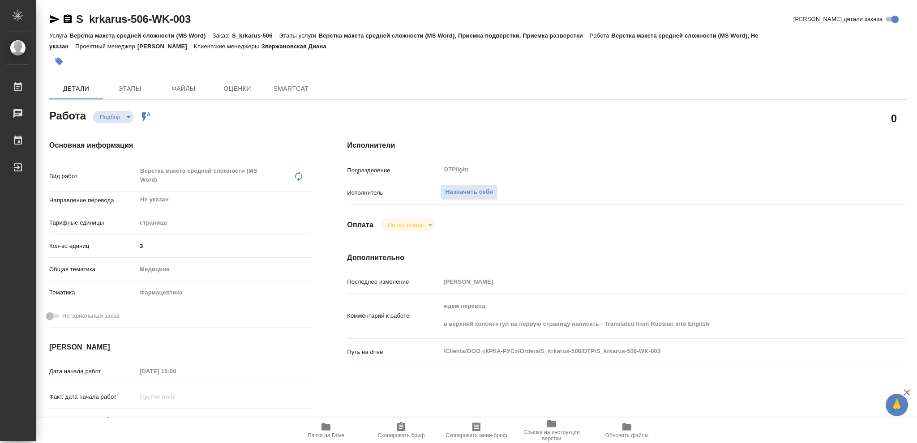
type textarea "x"
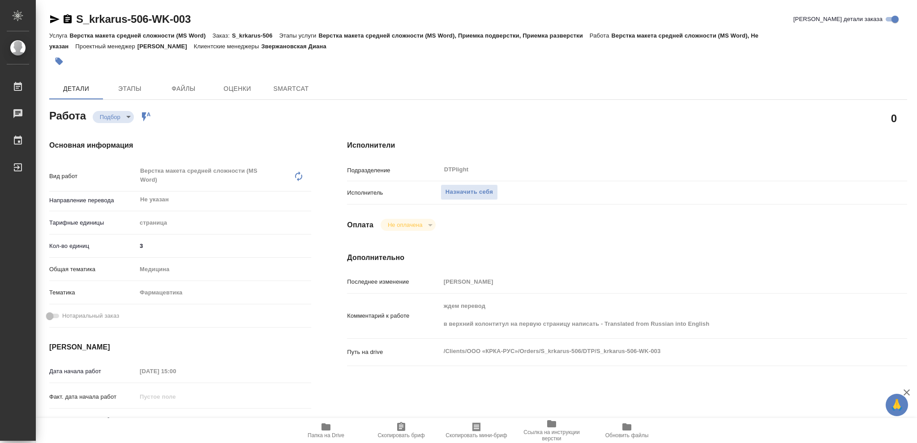
type textarea "x"
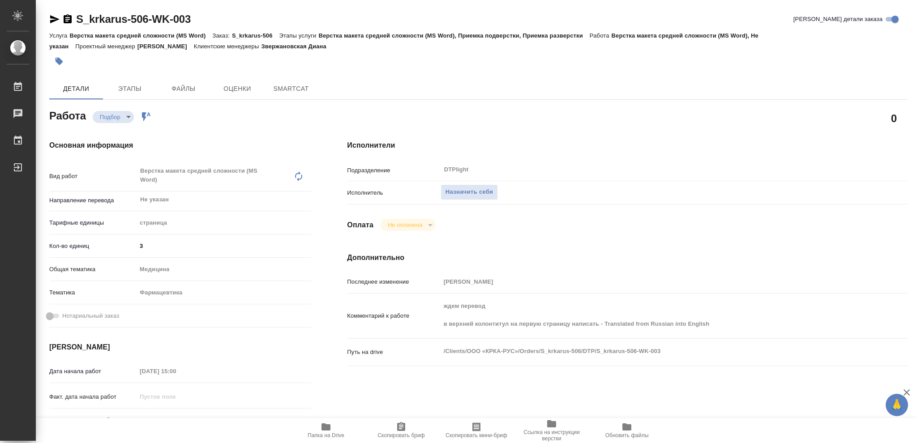
type textarea "x"
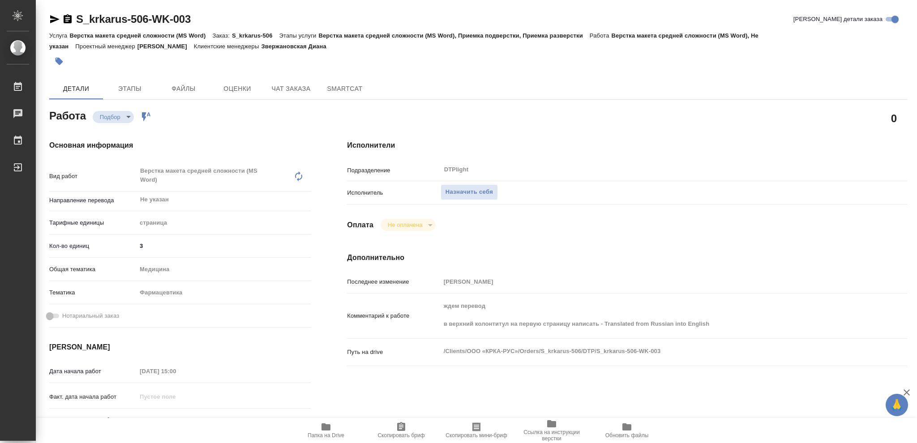
type textarea "x"
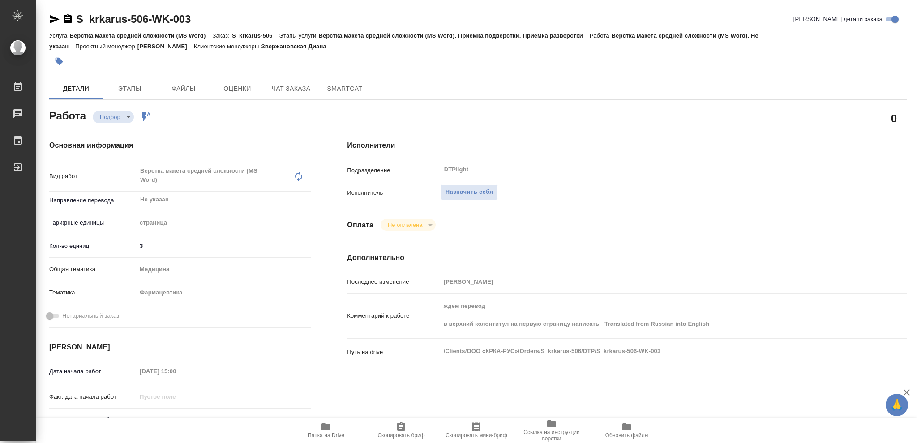
type textarea "x"
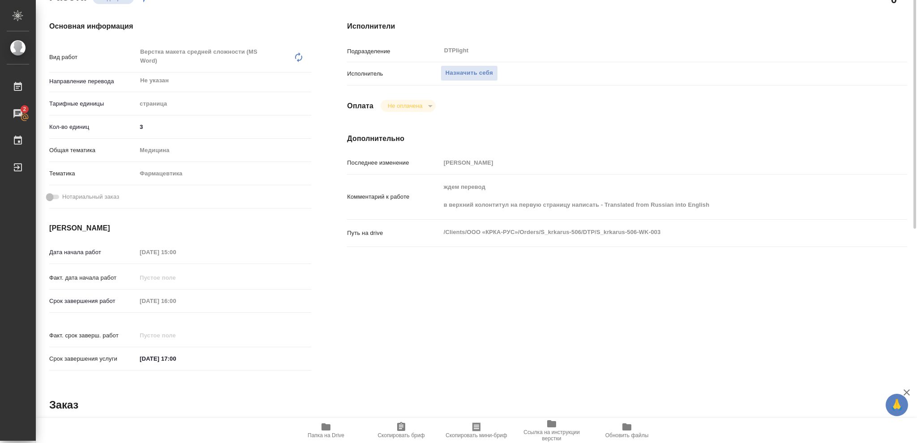
scroll to position [60, 0]
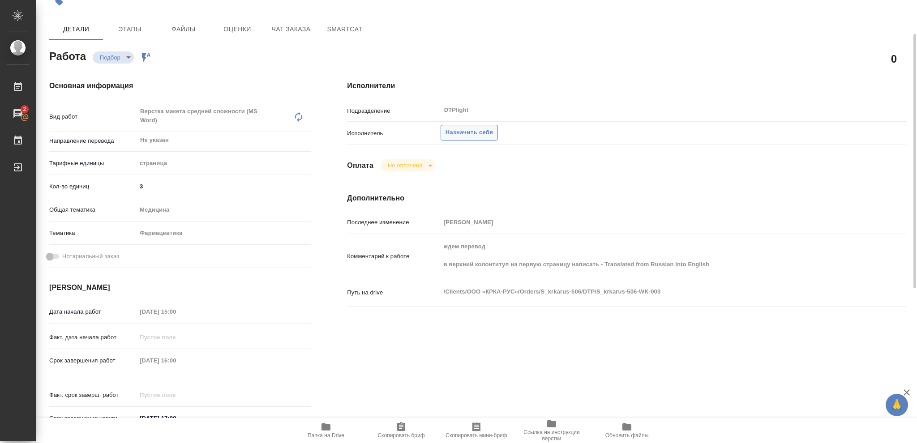
click at [465, 133] on span "Назначить себя" at bounding box center [469, 133] width 47 height 10
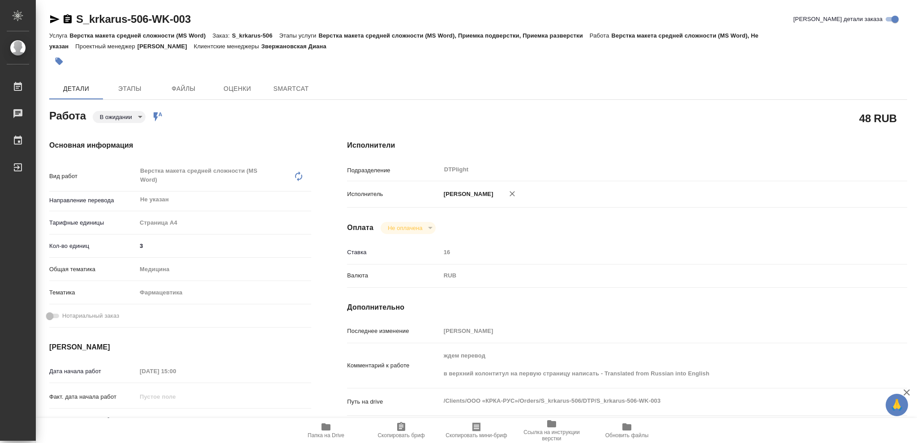
type textarea "x"
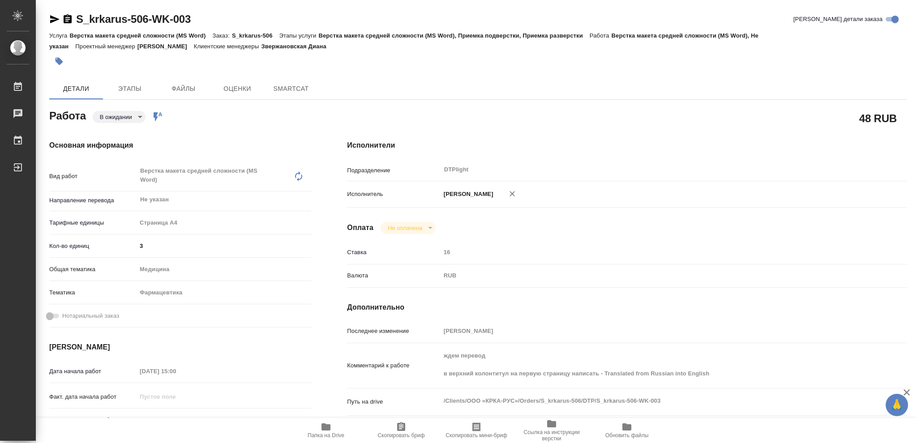
type textarea "x"
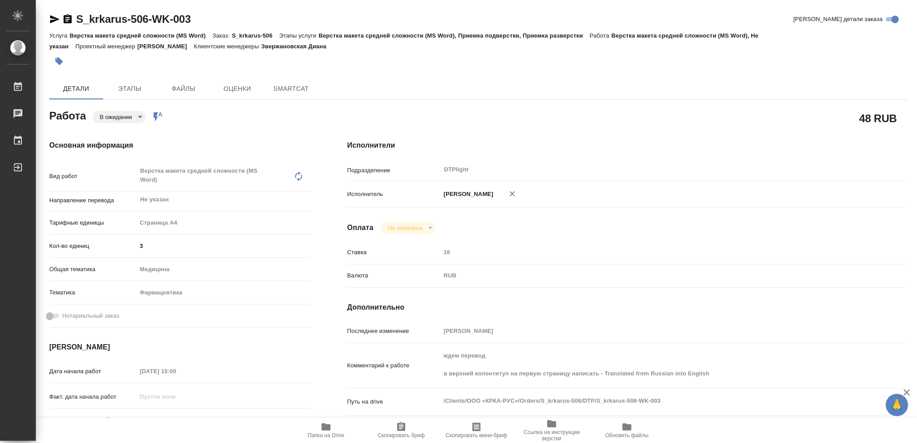
type textarea "x"
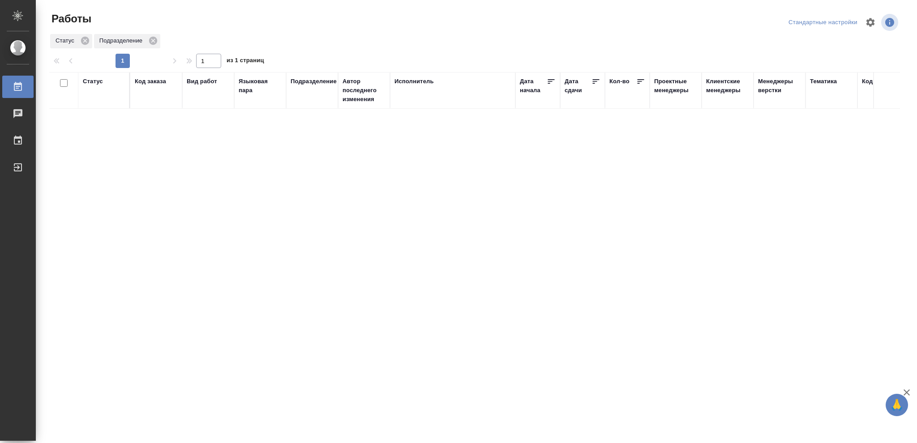
click at [91, 83] on div "Статус" at bounding box center [93, 81] width 20 height 9
click at [100, 105] on icon at bounding box center [99, 104] width 3 height 3
drag, startPoint x: 308, startPoint y: 103, endPoint x: 405, endPoint y: 129, distance: 100.4
click at [307, 103] on icon at bounding box center [308, 102] width 6 height 6
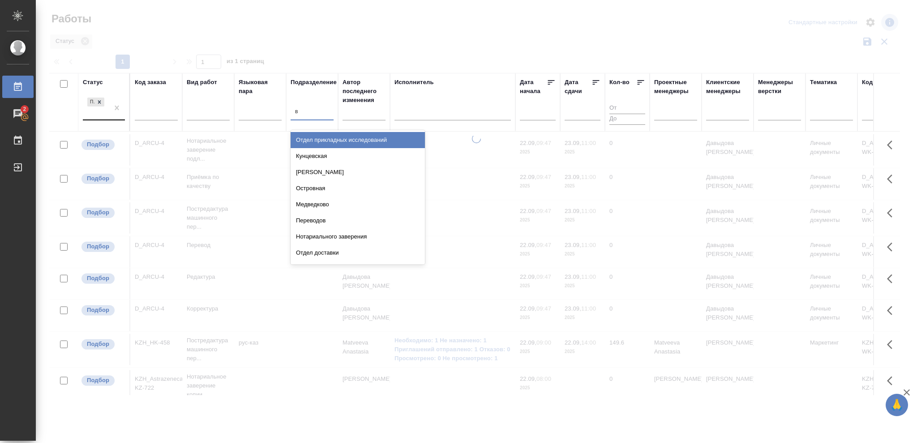
type input "ве"
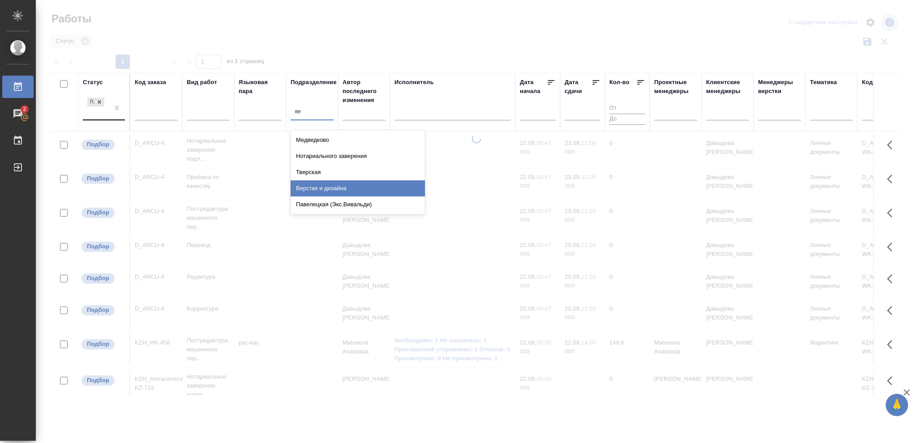
click at [346, 189] on div "Верстки и дизайна" at bounding box center [358, 188] width 134 height 16
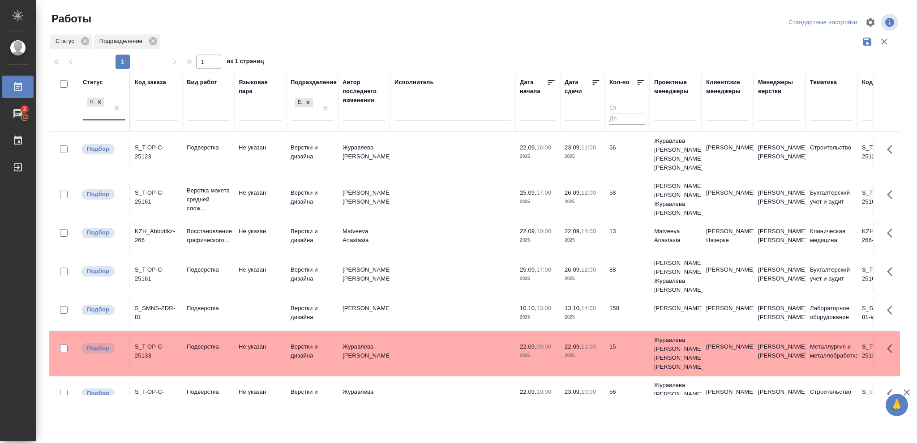
click at [583, 248] on td "22.09, 14:00 2025" at bounding box center [582, 238] width 45 height 31
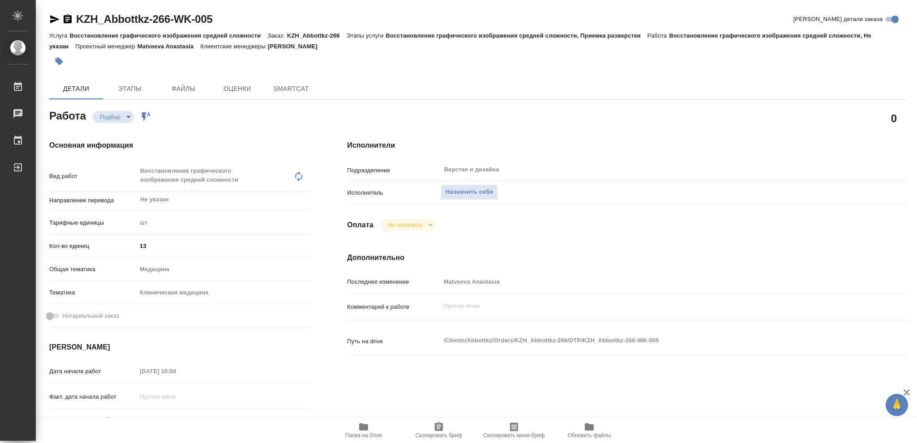
type textarea "x"
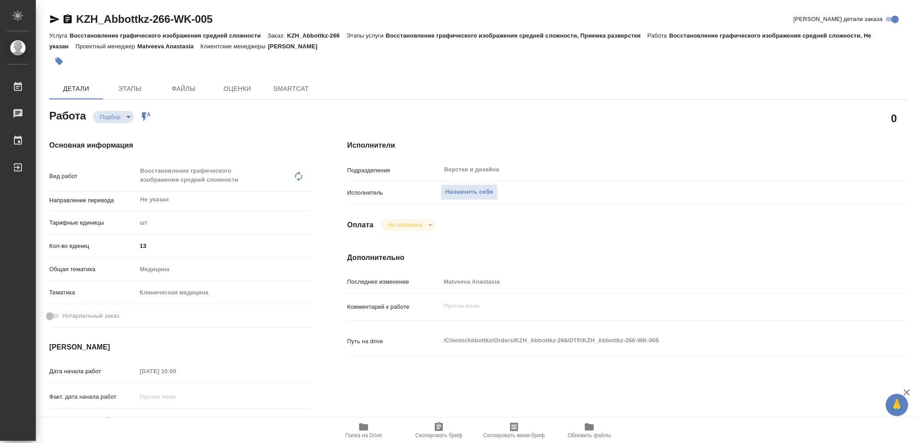
type textarea "x"
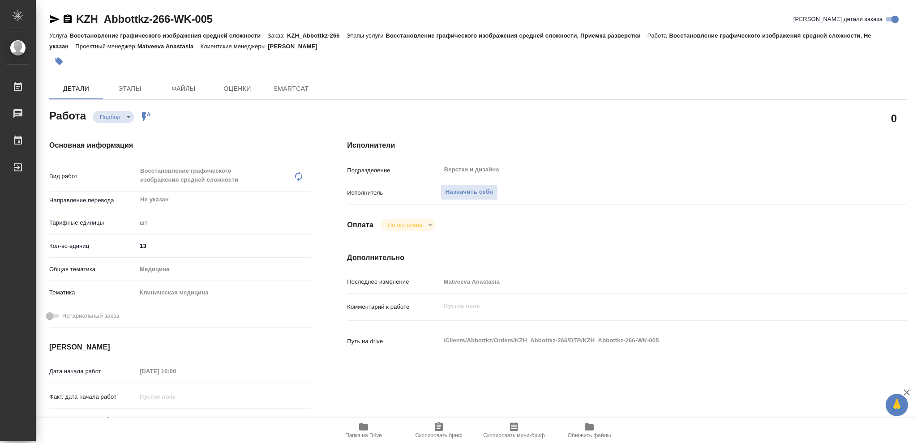
type textarea "x"
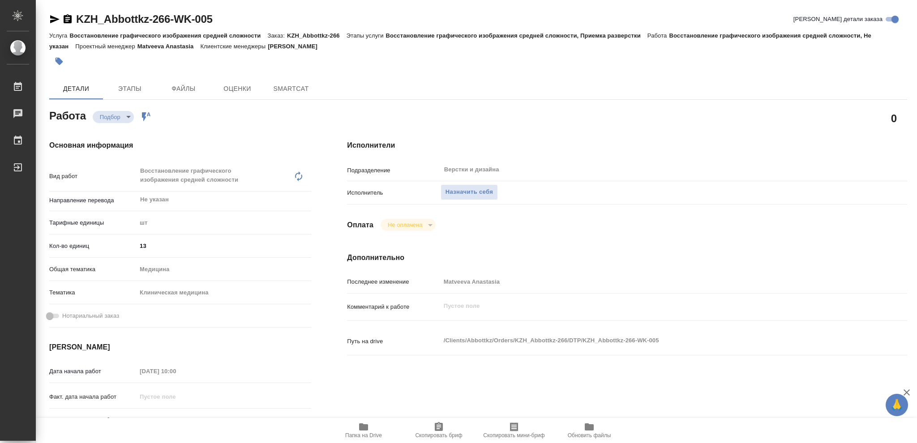
click at [366, 428] on icon "button" at bounding box center [363, 427] width 9 height 7
type textarea "x"
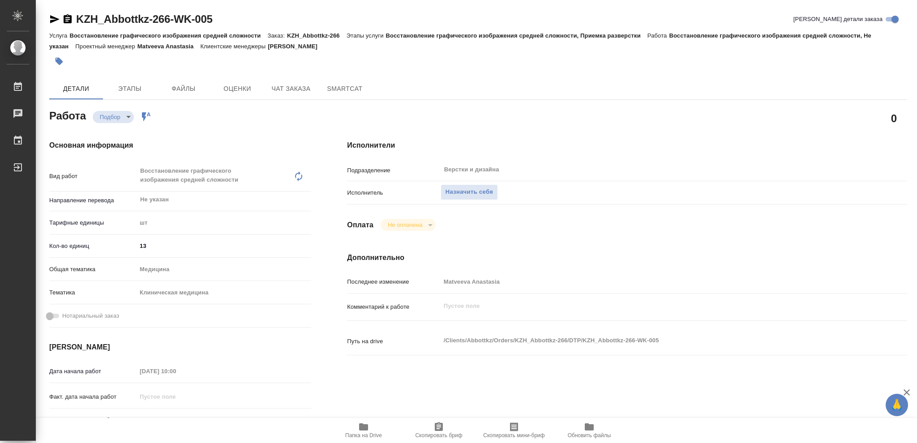
type textarea "x"
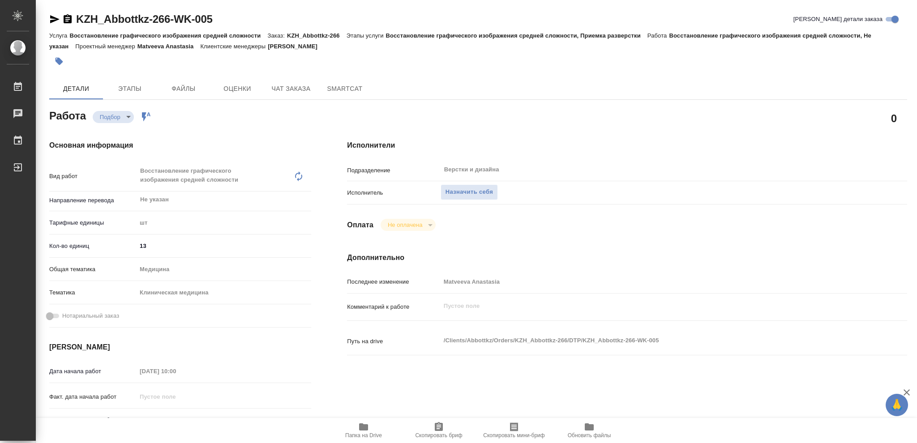
type textarea "x"
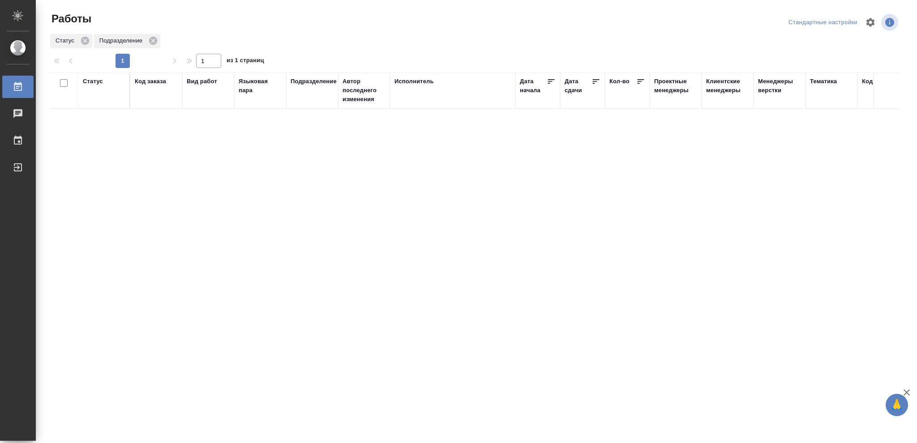
click at [98, 80] on div "Статус" at bounding box center [93, 81] width 20 height 9
click at [100, 105] on icon at bounding box center [99, 104] width 3 height 3
click at [100, 105] on icon at bounding box center [99, 102] width 6 height 6
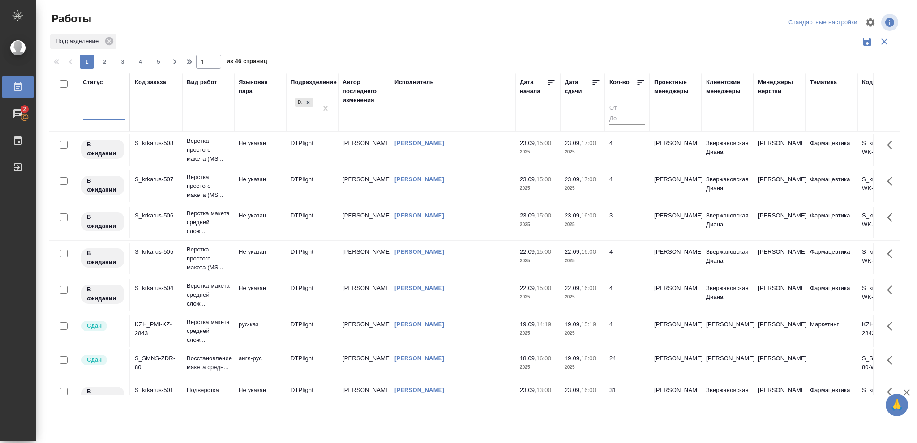
click at [99, 110] on div at bounding box center [104, 111] width 42 height 13
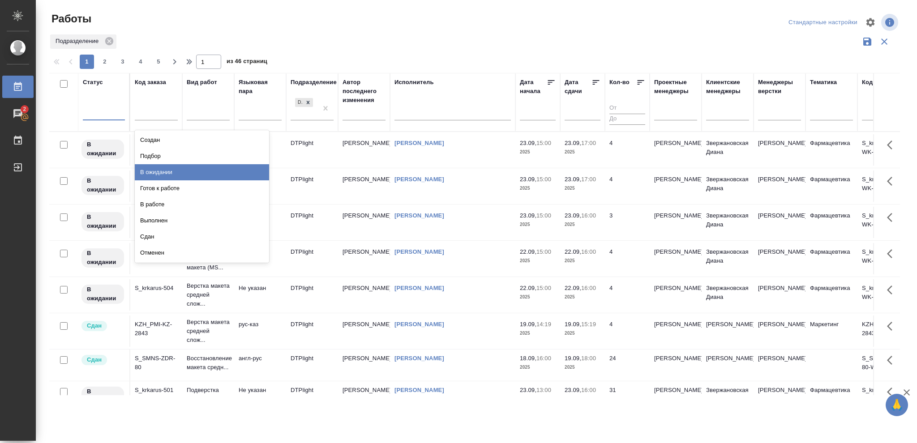
click at [165, 172] on div "В ожидании" at bounding box center [202, 172] width 134 height 16
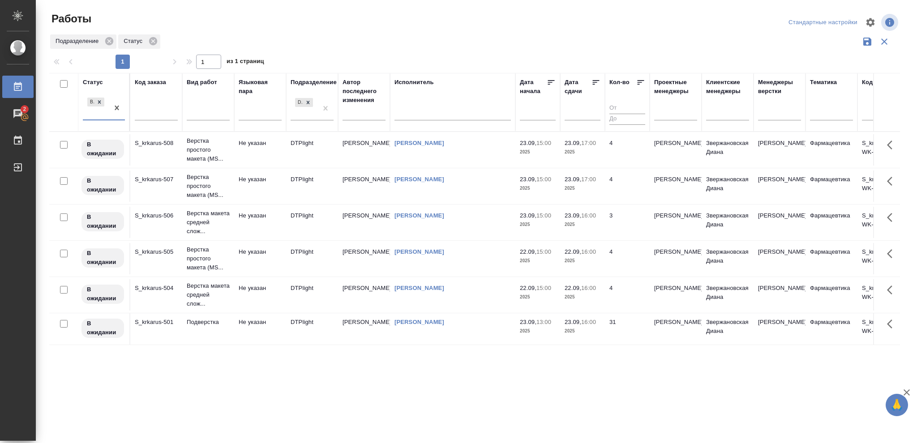
click at [593, 84] on icon at bounding box center [596, 82] width 7 height 4
